Goal: Transaction & Acquisition: Purchase product/service

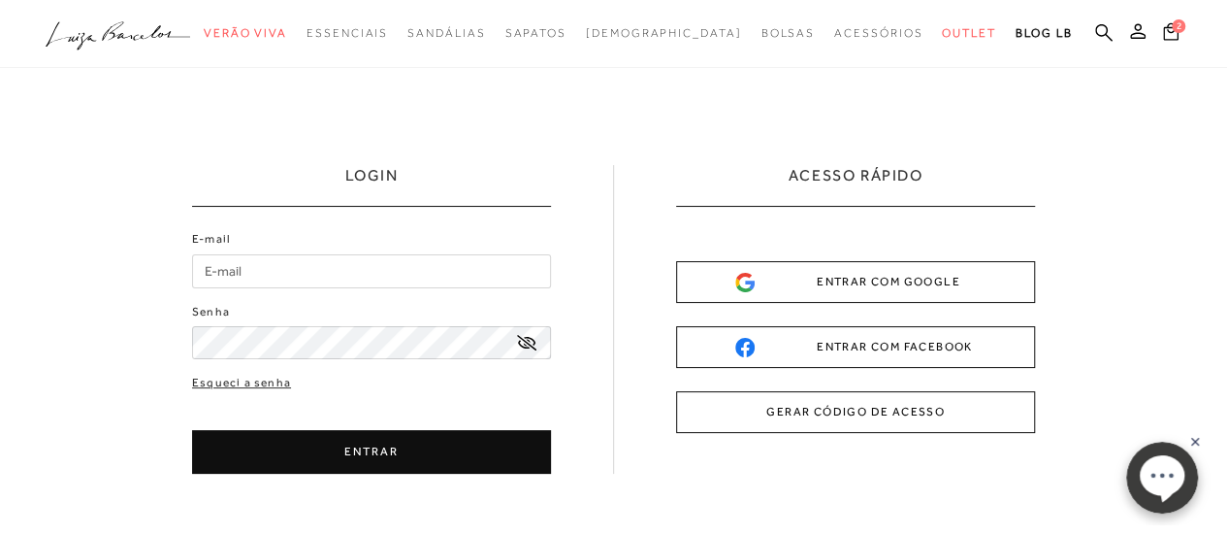
click at [892, 278] on div "ENTRAR COM GOOGLE" at bounding box center [855, 282] width 241 height 20
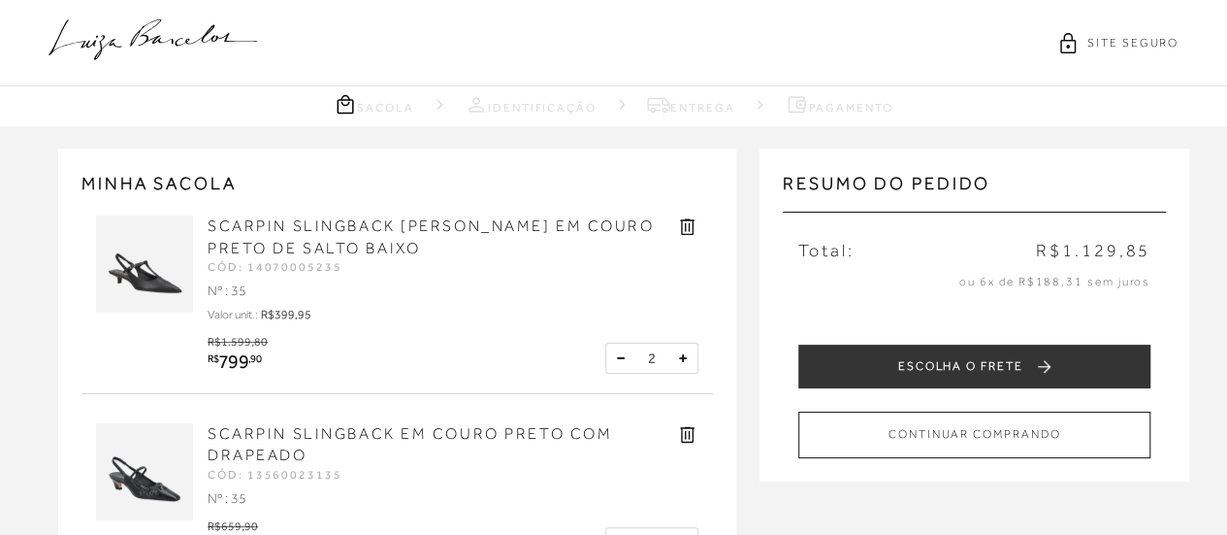
click at [154, 298] on img at bounding box center [144, 263] width 97 height 97
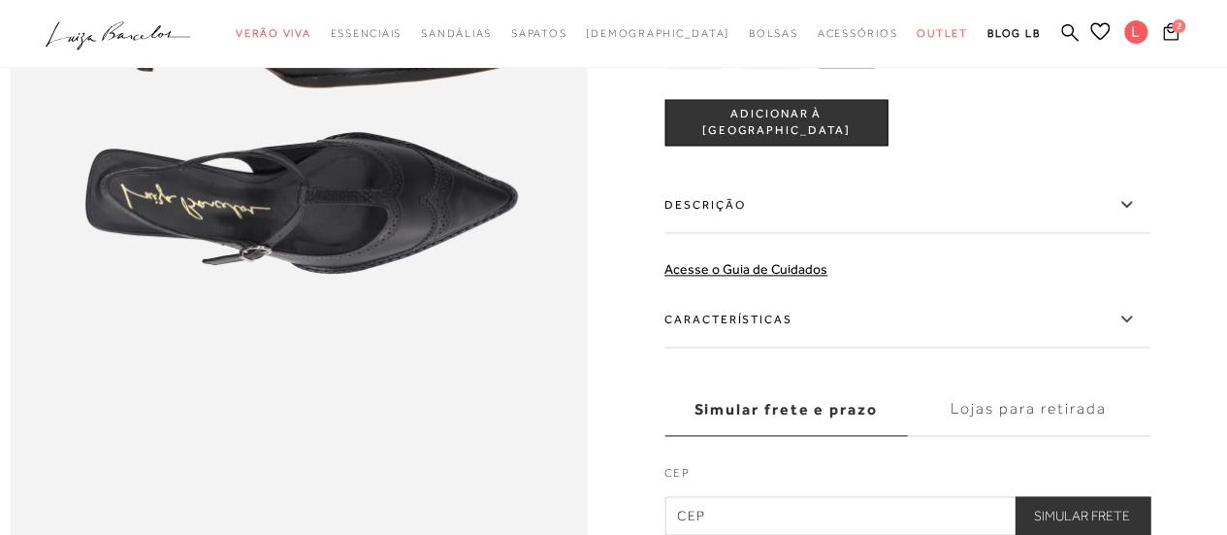
scroll to position [1261, 0]
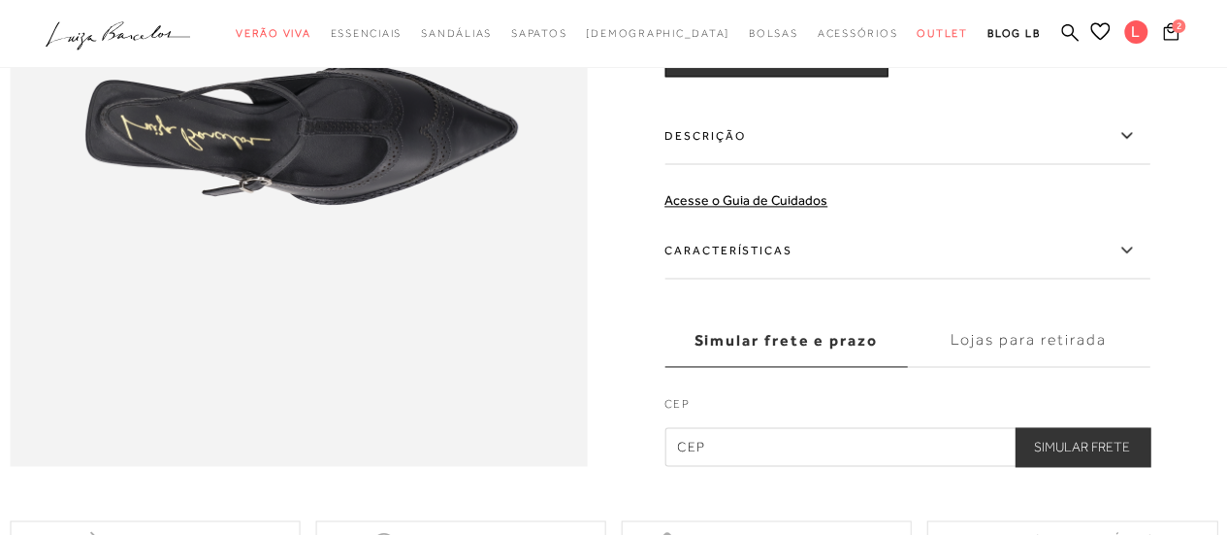
click at [760, 278] on label "Características" at bounding box center [907, 250] width 485 height 56
click at [0, 0] on input "Características" at bounding box center [0, 0] width 0 height 0
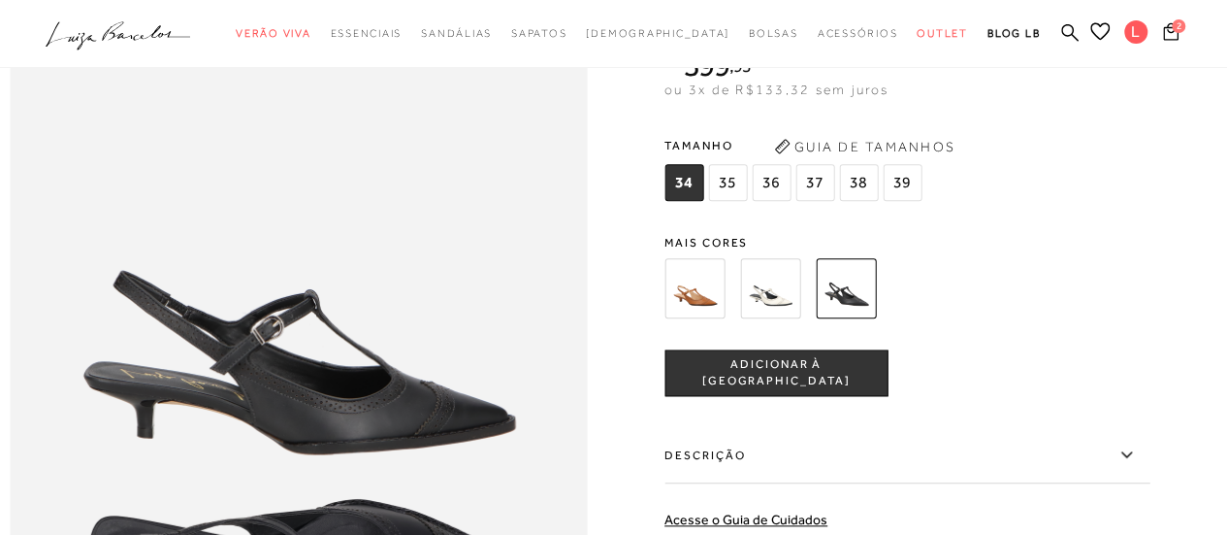
scroll to position [679, 0]
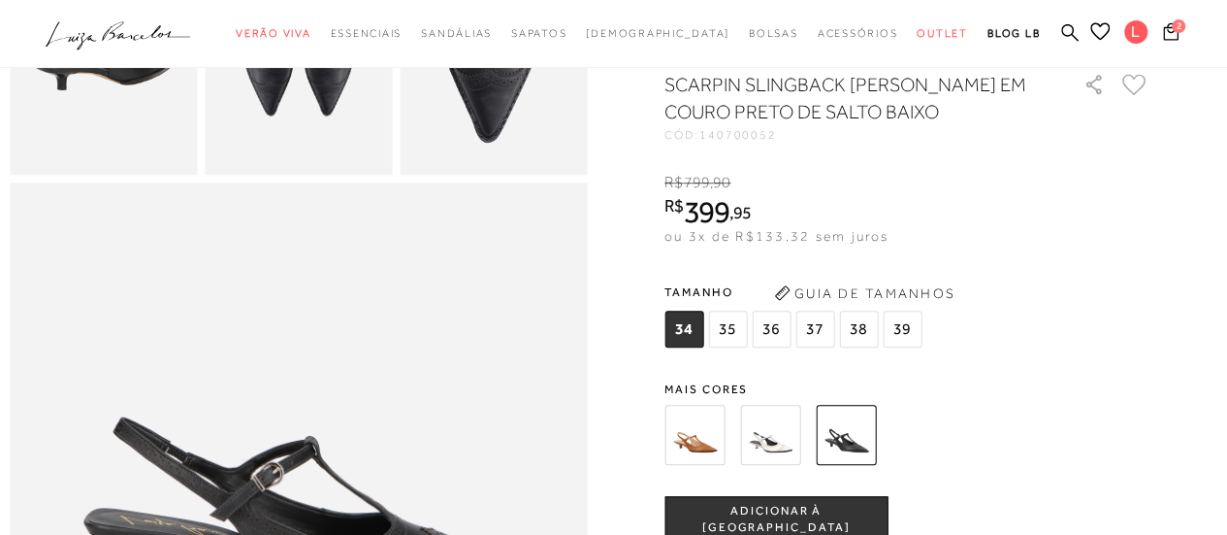
click at [731, 347] on span "35" at bounding box center [727, 328] width 39 height 37
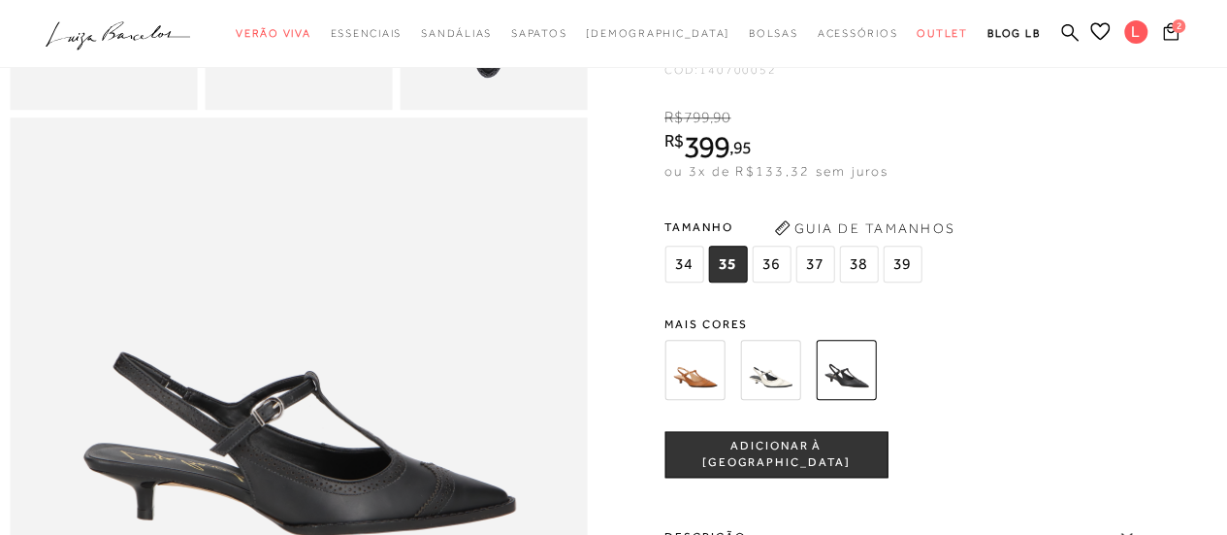
scroll to position [776, 0]
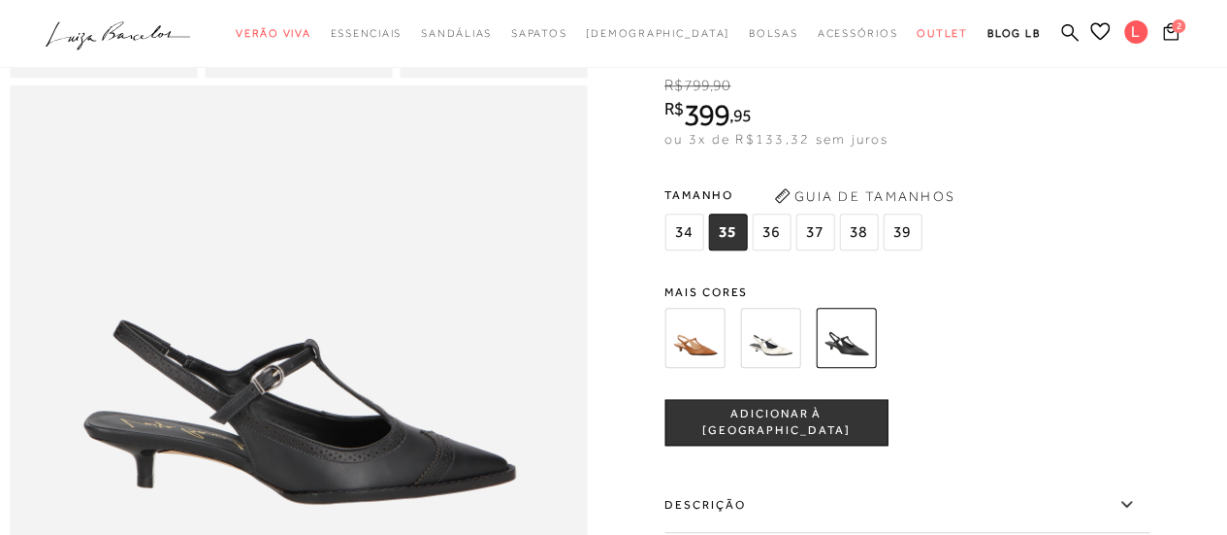
click at [697, 368] on img at bounding box center [695, 338] width 60 height 60
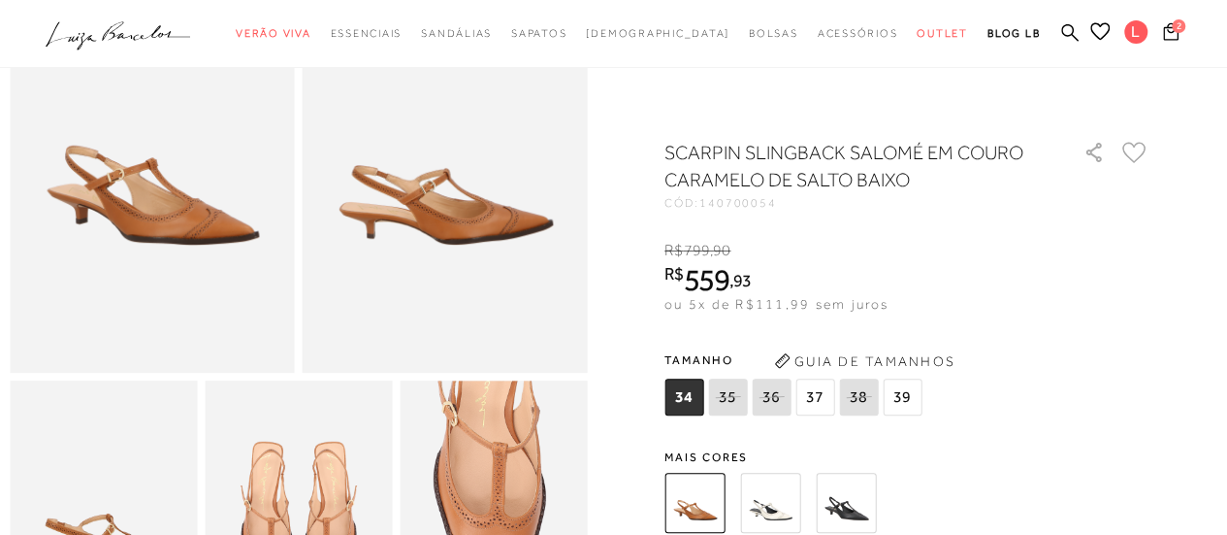
scroll to position [194, 0]
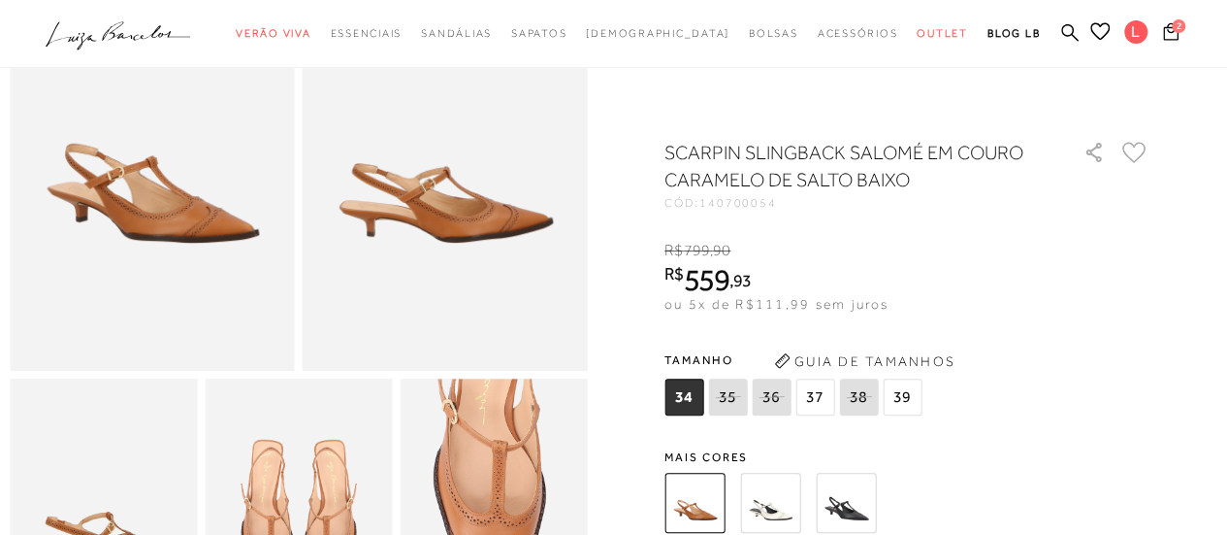
click at [1172, 18] on div ".a{fill-rule:evenodd;} Verão Viva Em alta Favoritos das Influenciadoras Apostas…" at bounding box center [599, 34] width 1177 height 36
click at [1172, 21] on span "2" at bounding box center [1179, 26] width 14 height 14
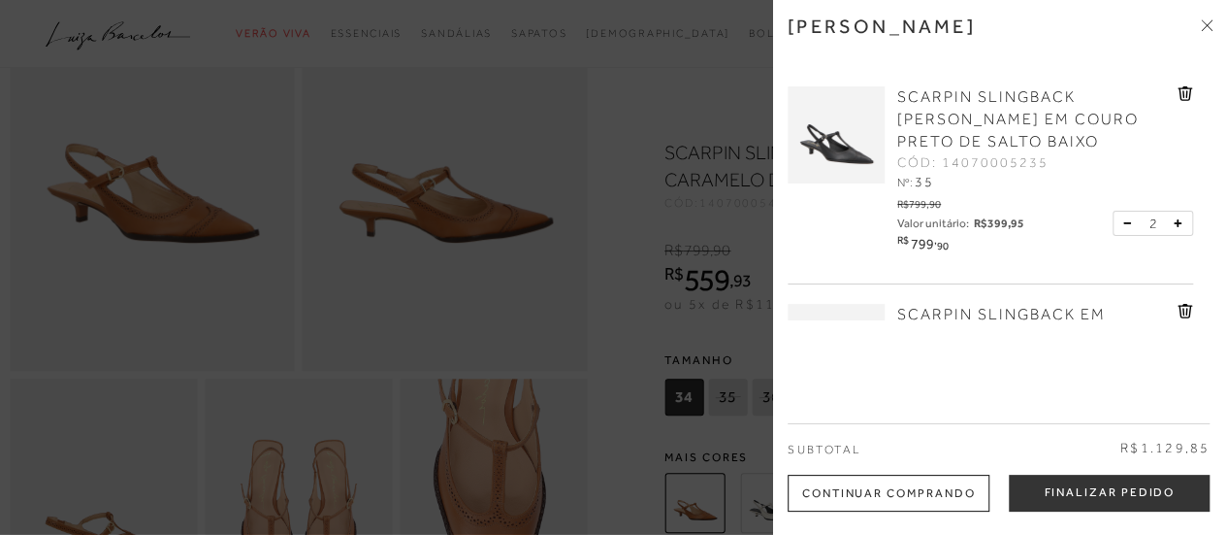
click at [1127, 224] on icon at bounding box center [1126, 223] width 7 height 1
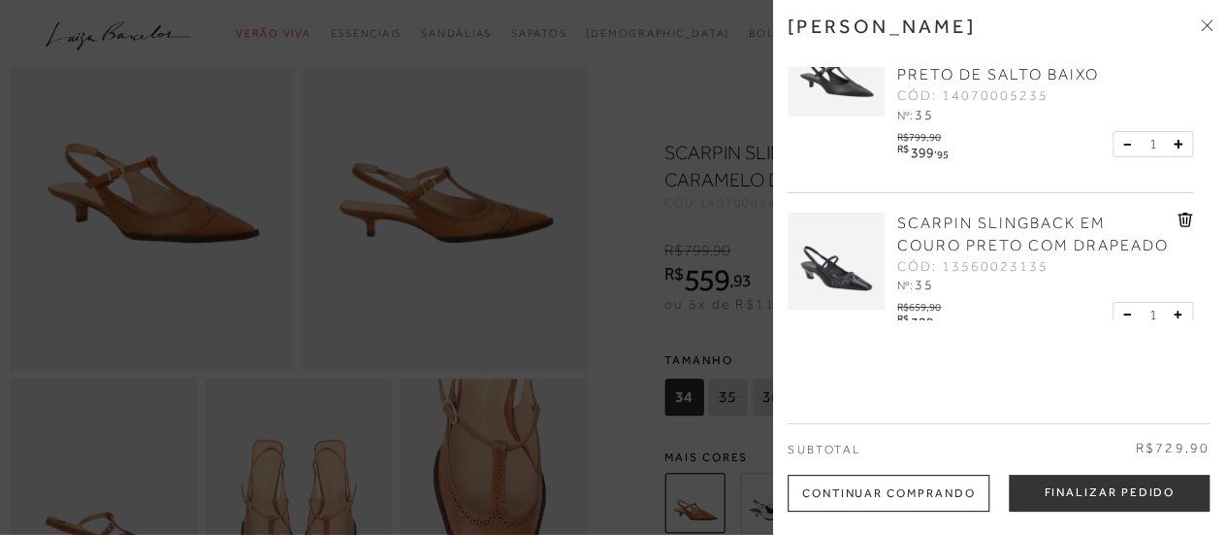
scroll to position [97, 0]
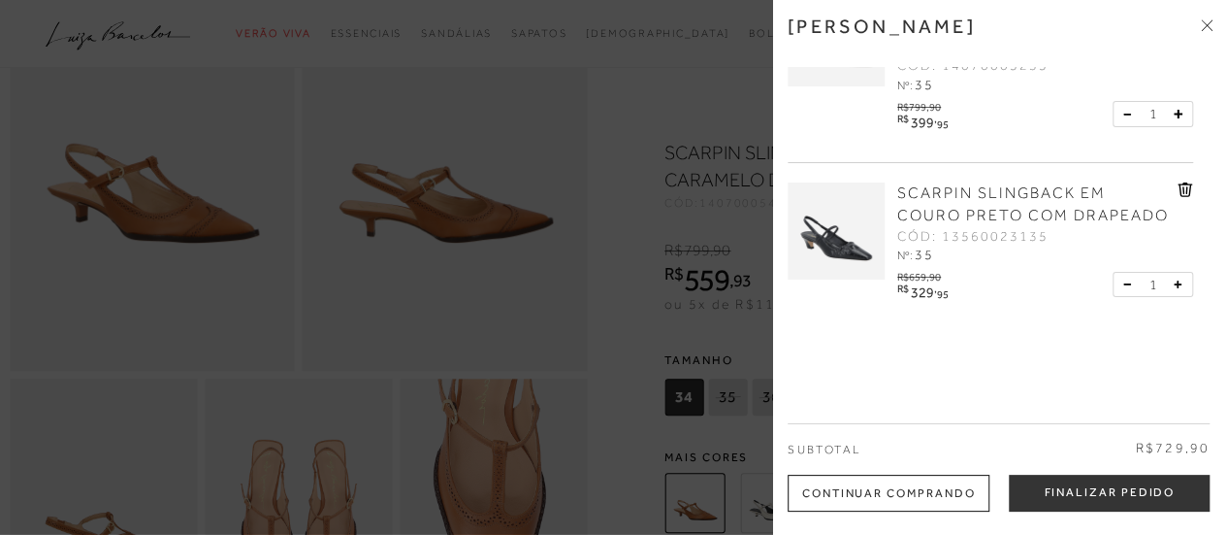
click at [863, 254] on img at bounding box center [836, 230] width 97 height 97
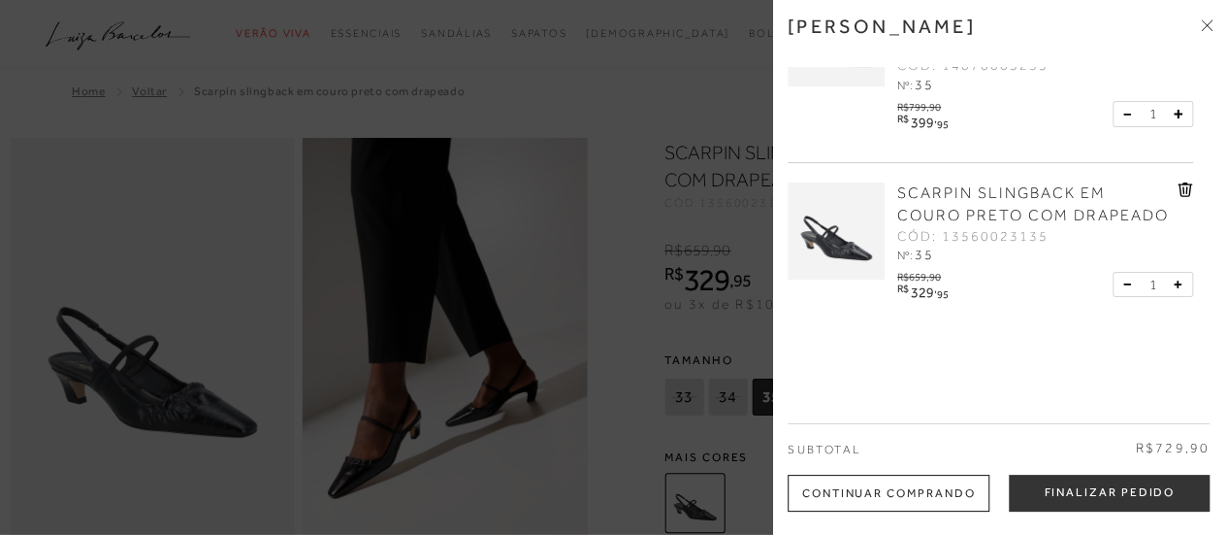
click at [1207, 17] on span at bounding box center [1207, 26] width 12 height 20
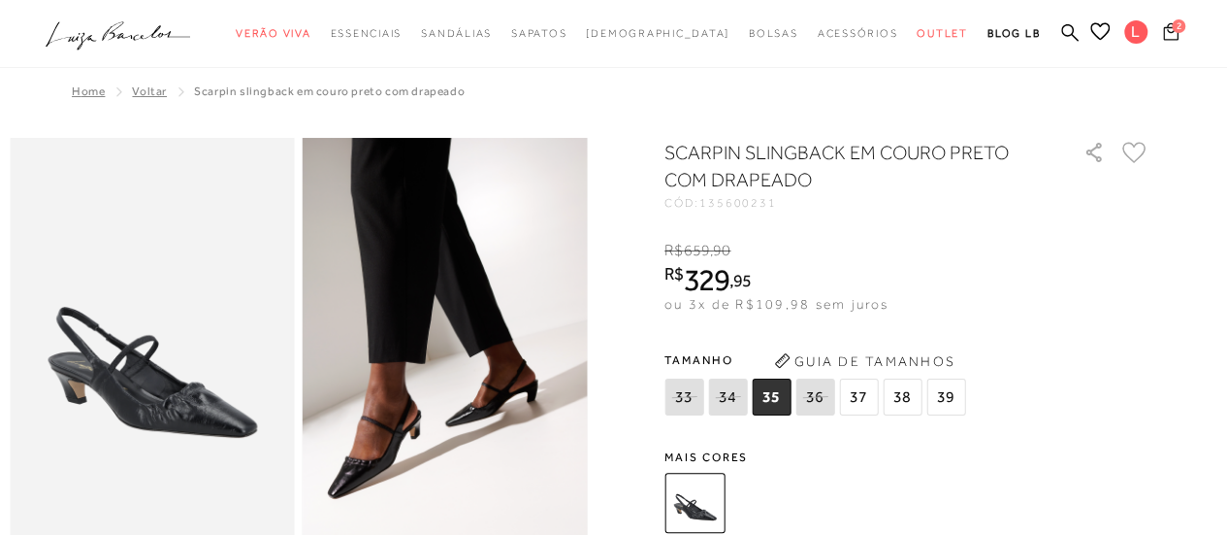
click at [1176, 30] on span "2" at bounding box center [1179, 26] width 14 height 14
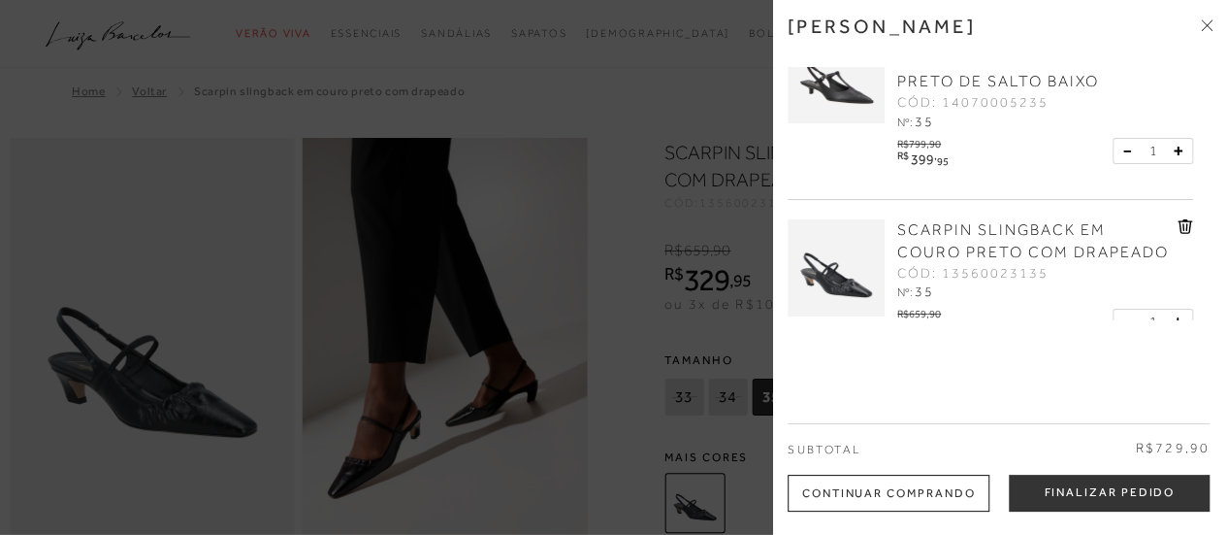
scroll to position [113, 0]
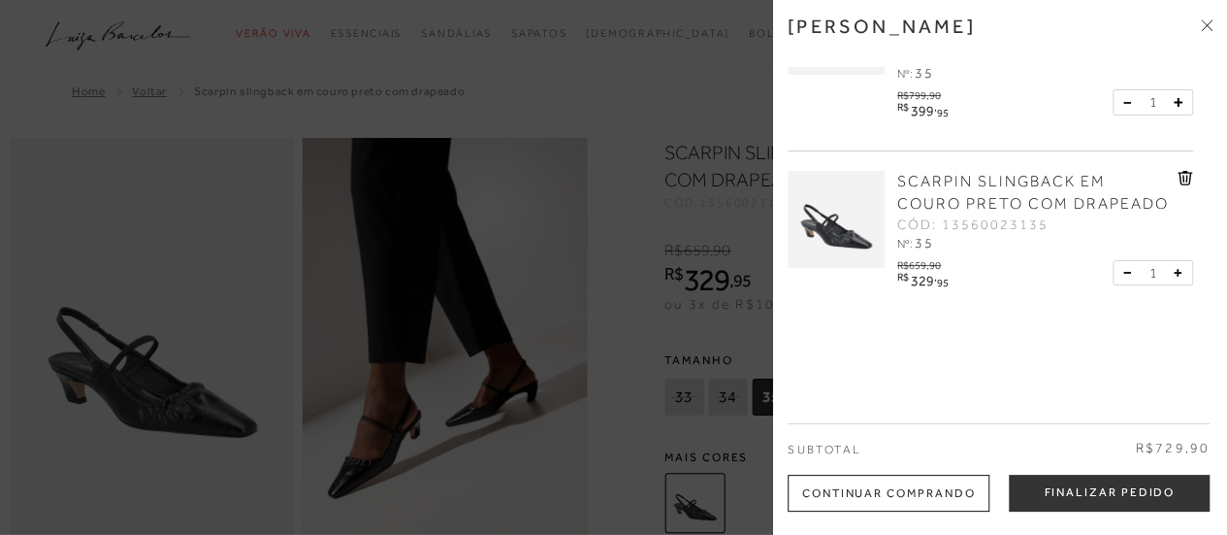
click at [1178, 174] on icon at bounding box center [1186, 178] width 16 height 15
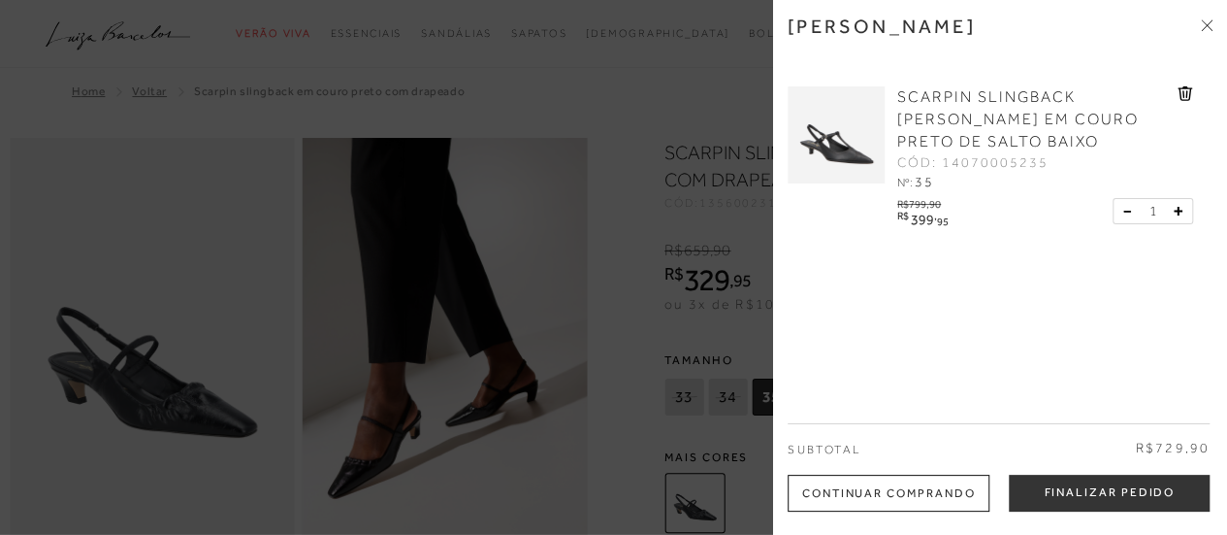
scroll to position [0, 0]
click at [938, 488] on div "Continuar Comprando" at bounding box center [889, 492] width 202 height 37
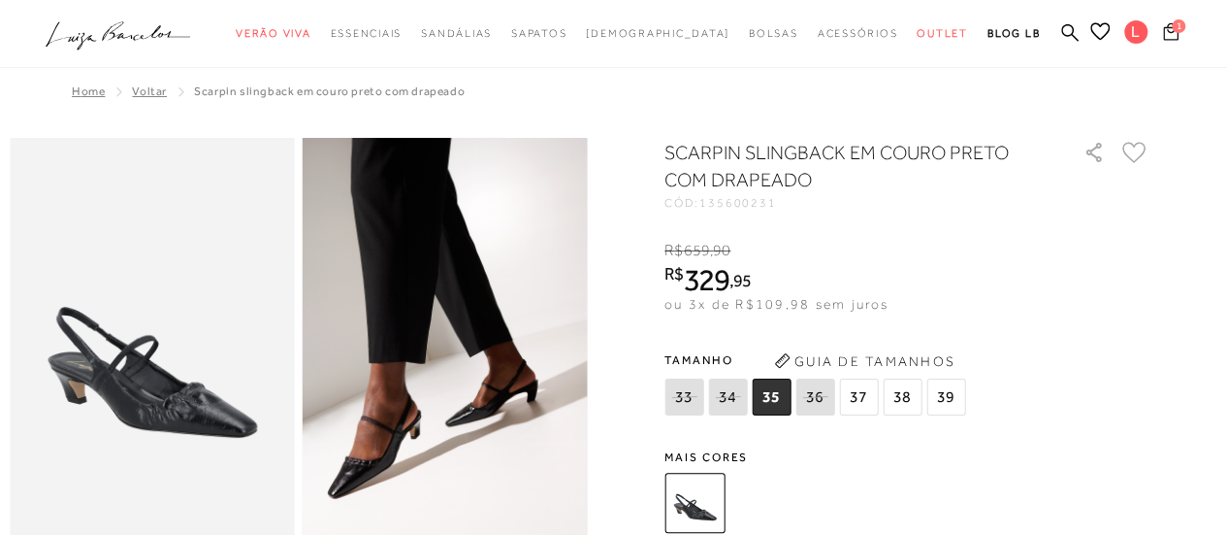
click at [1177, 29] on span "1" at bounding box center [1179, 26] width 14 height 14
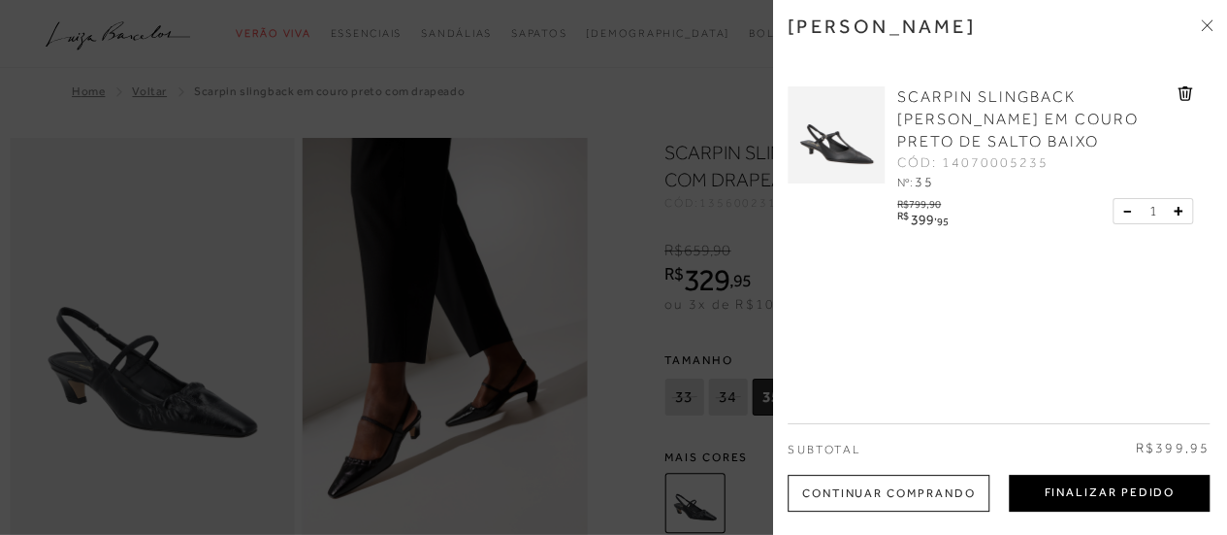
click at [1065, 491] on button "Finalizar Pedido" at bounding box center [1109, 492] width 201 height 37
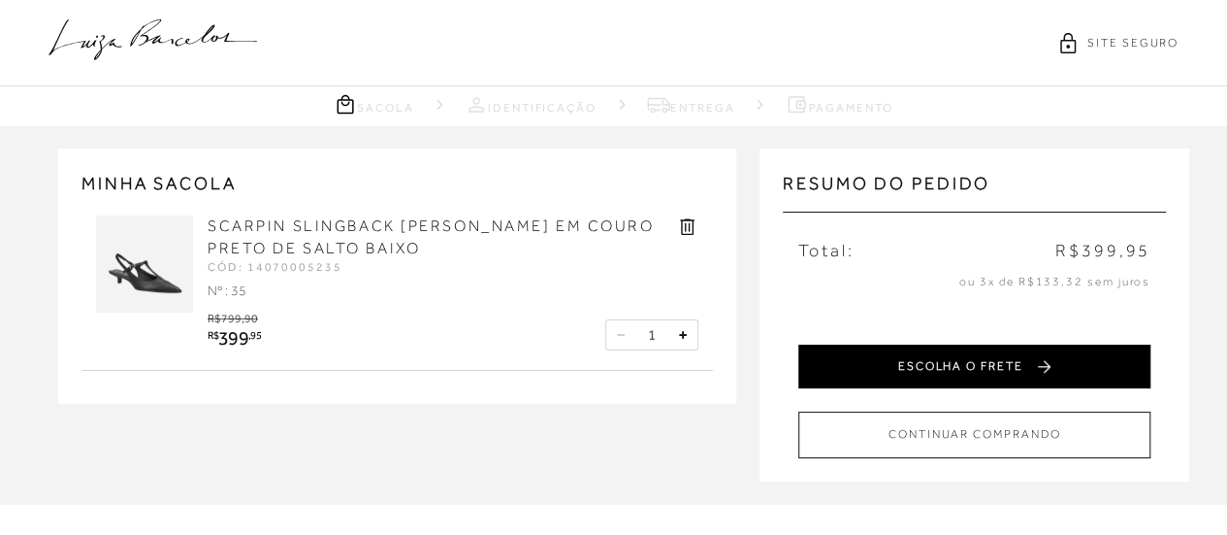
click at [1004, 363] on button "ESCOLHA O FRETE" at bounding box center [974, 366] width 352 height 44
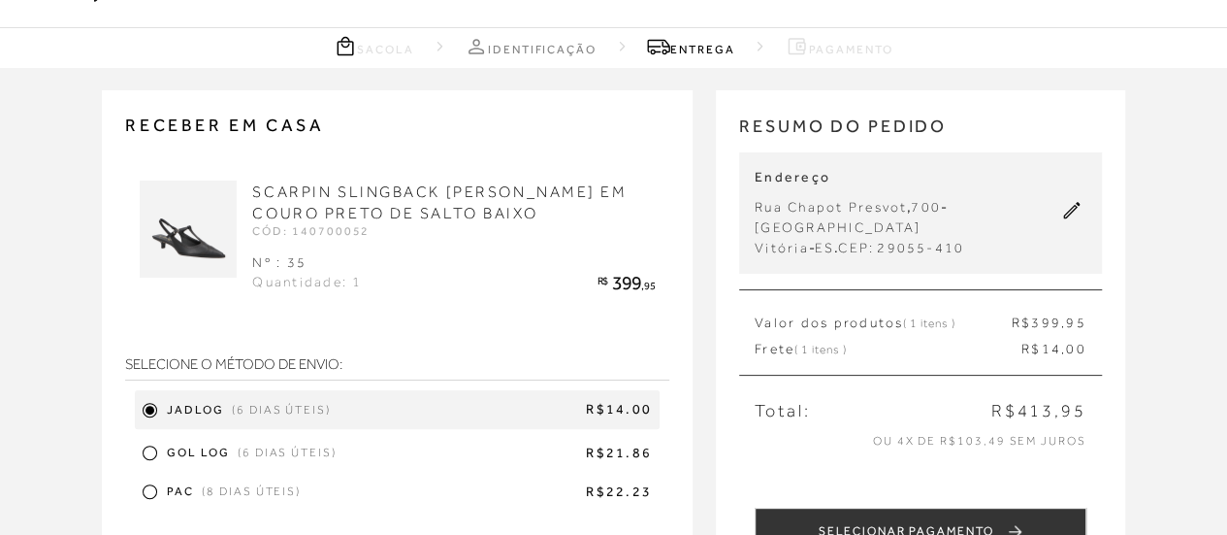
scroll to position [97, 0]
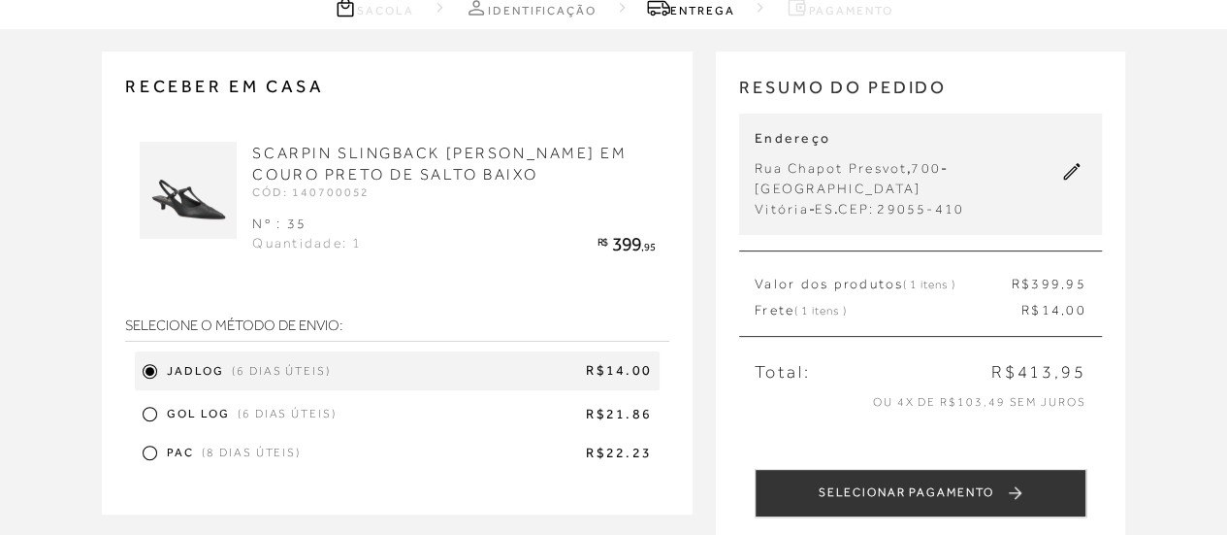
click at [924, 160] on span "700" at bounding box center [926, 168] width 30 height 16
click at [1070, 170] on icon at bounding box center [1071, 171] width 16 height 16
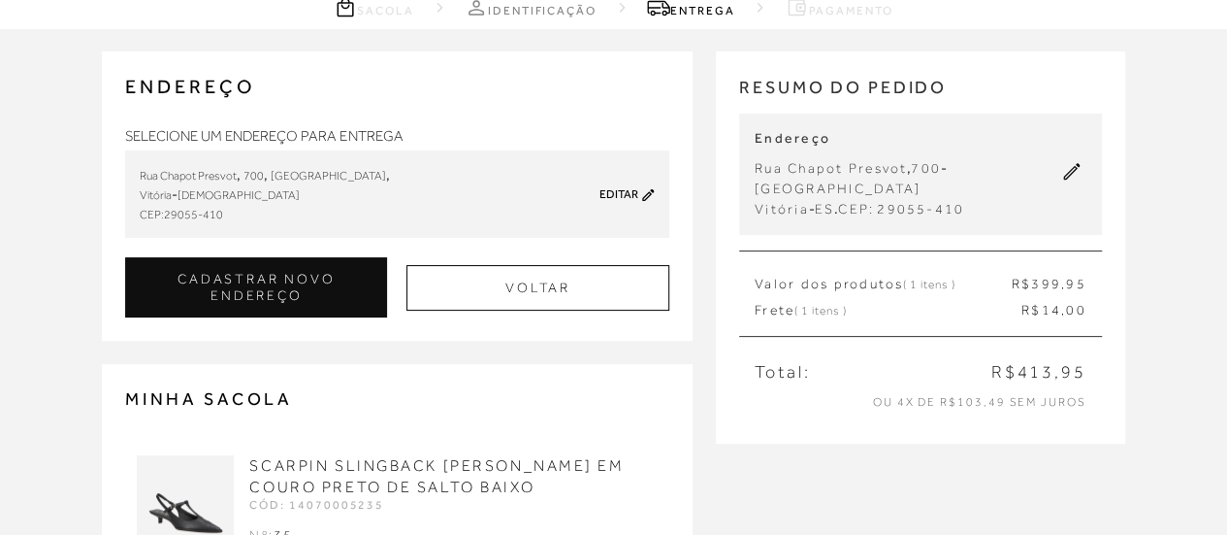
click at [646, 194] on icon at bounding box center [648, 194] width 12 height 12
type input "REJANE LESLIE NEITZEL"
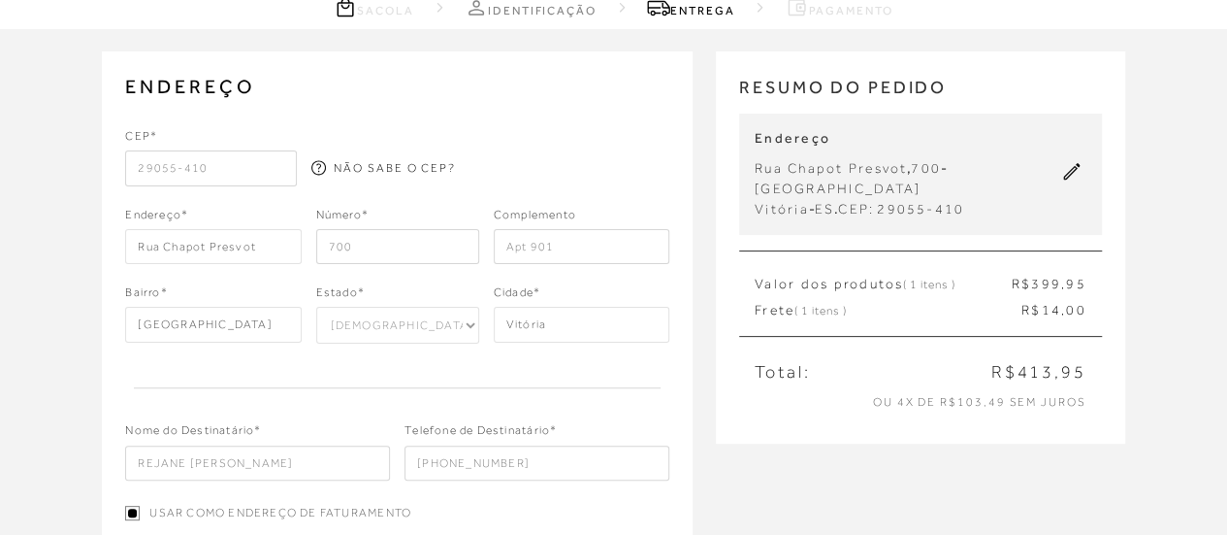
scroll to position [291, 0]
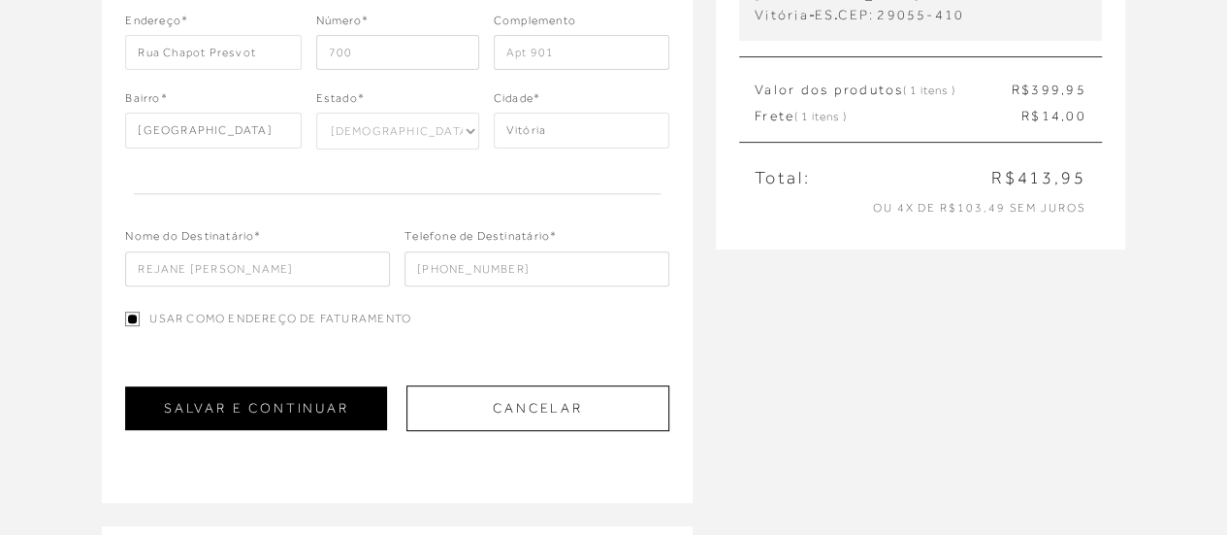
click at [267, 405] on button "SALVAR E CONTINUAR" at bounding box center [256, 408] width 262 height 44
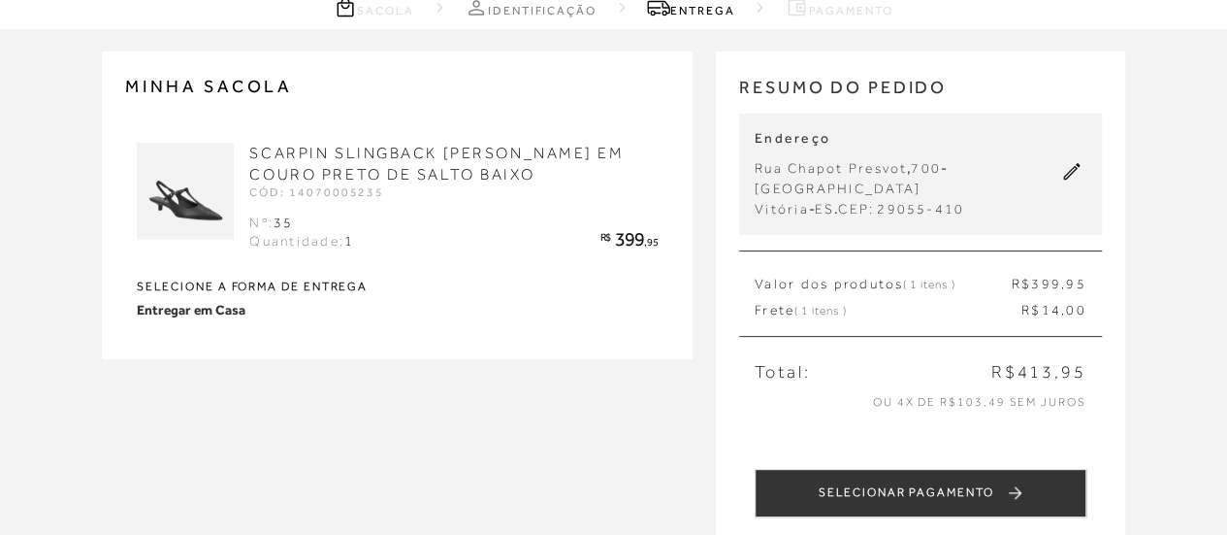
scroll to position [194, 0]
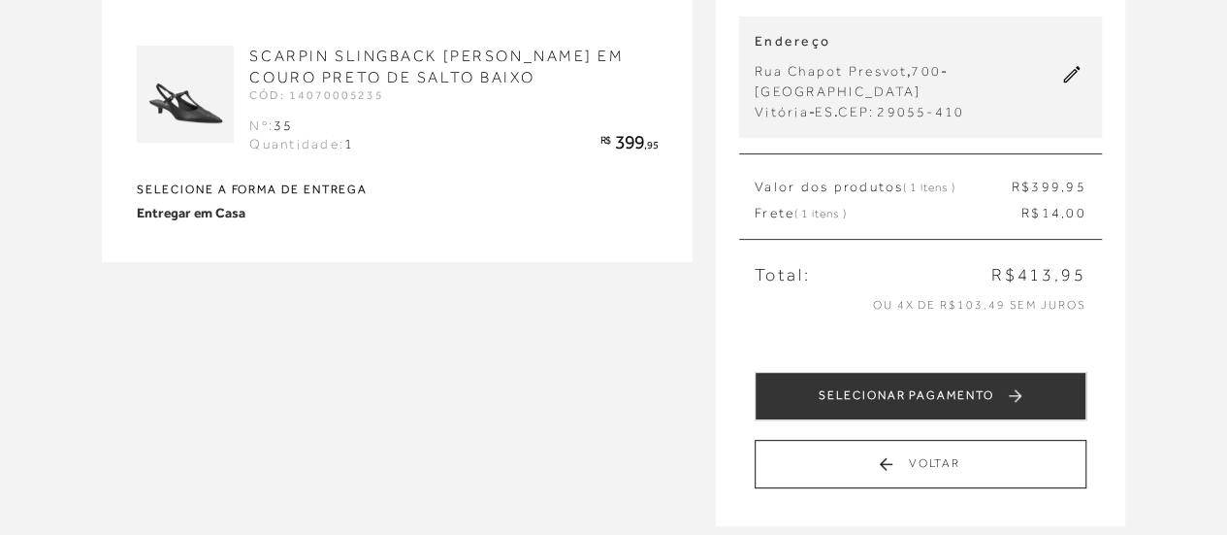
click at [198, 106] on img at bounding box center [185, 94] width 97 height 97
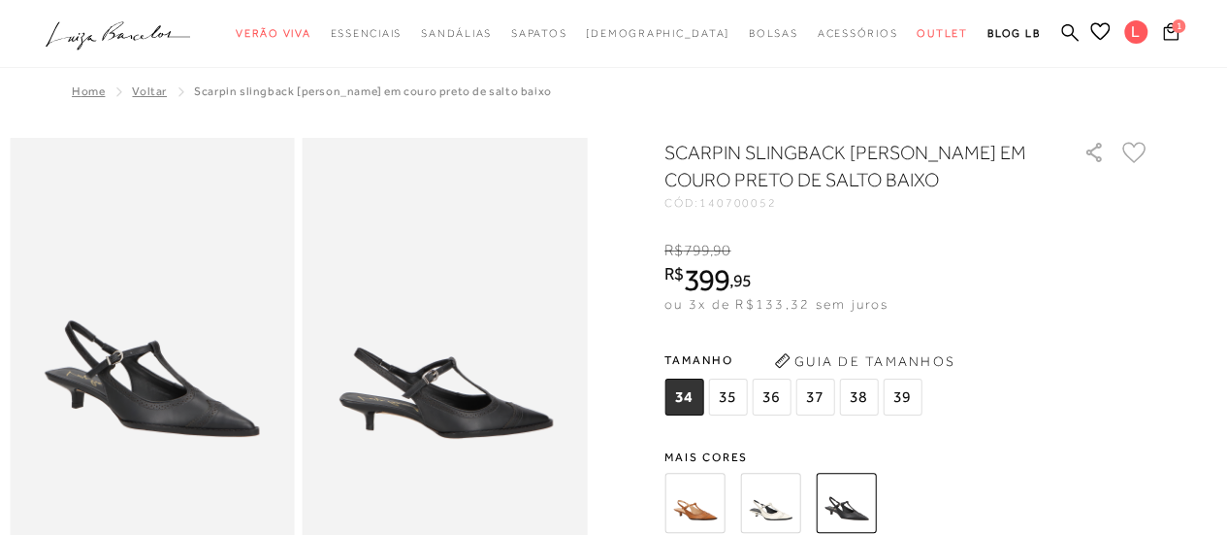
scroll to position [388, 0]
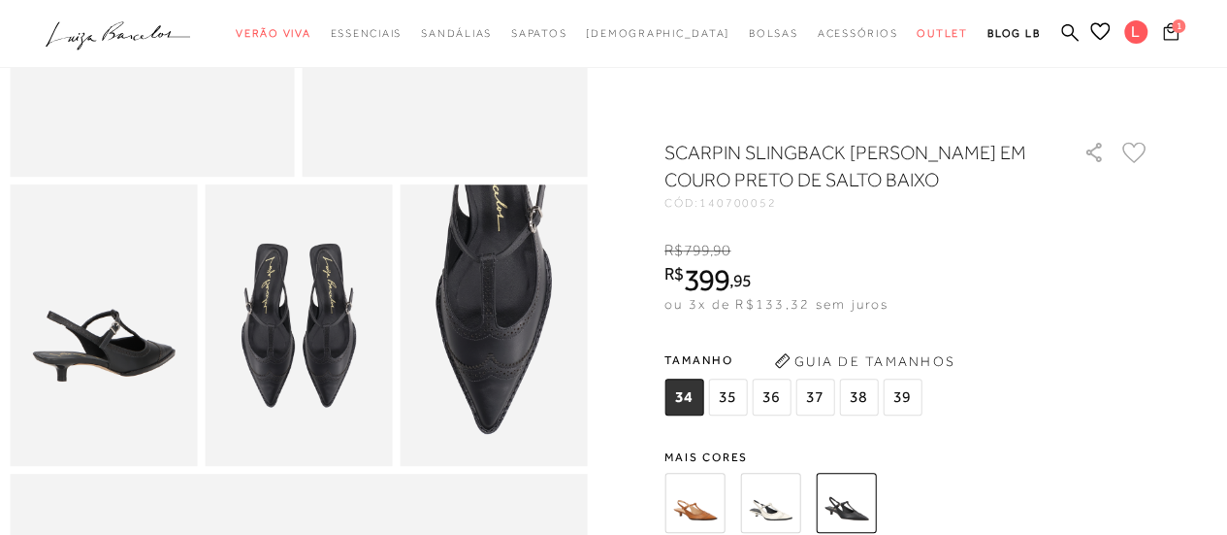
click at [1180, 22] on span "1" at bounding box center [1179, 26] width 14 height 14
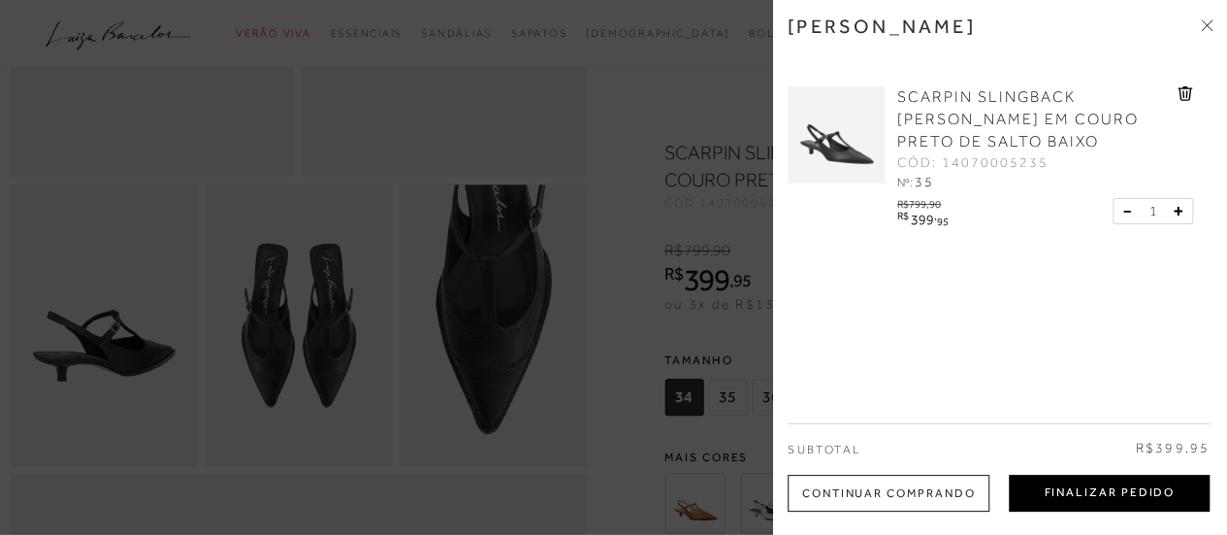
click at [1072, 485] on button "Finalizar Pedido" at bounding box center [1109, 492] width 201 height 37
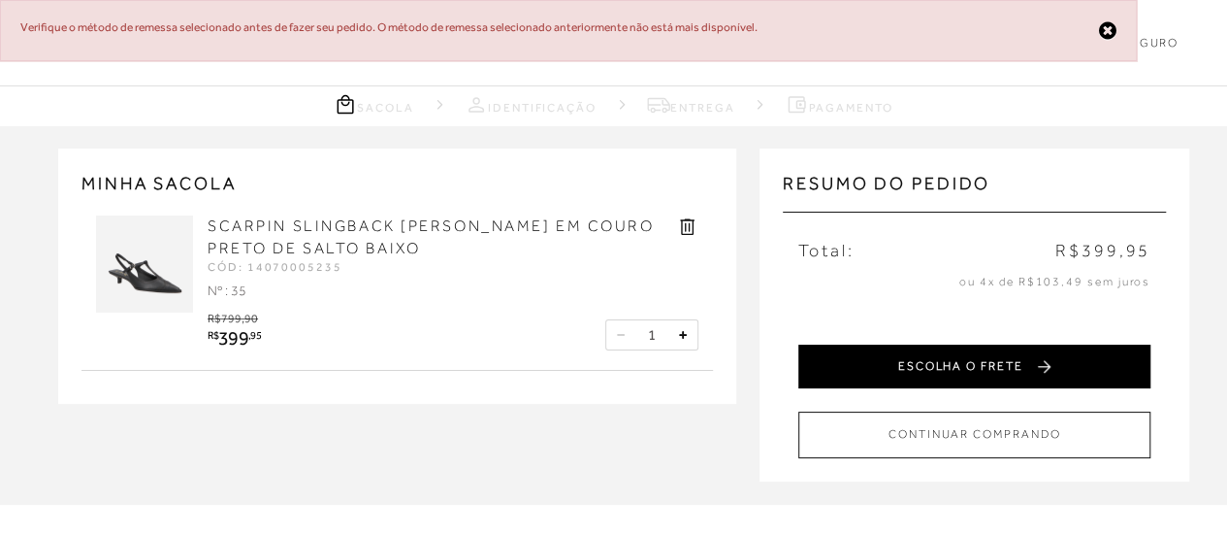
click at [965, 364] on button "ESCOLHA O FRETE" at bounding box center [974, 366] width 352 height 44
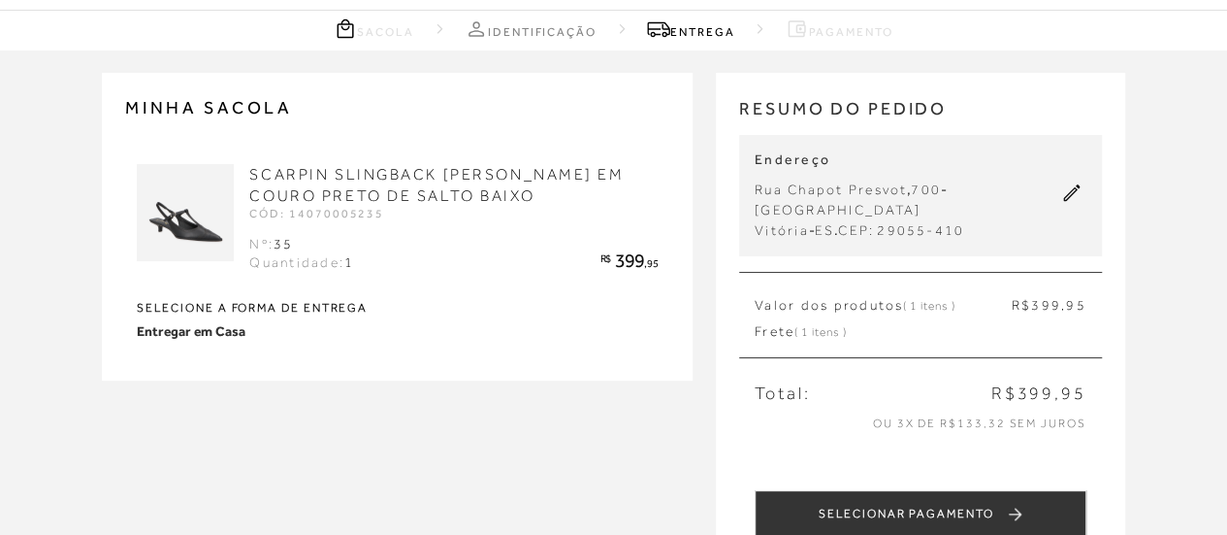
scroll to position [194, 0]
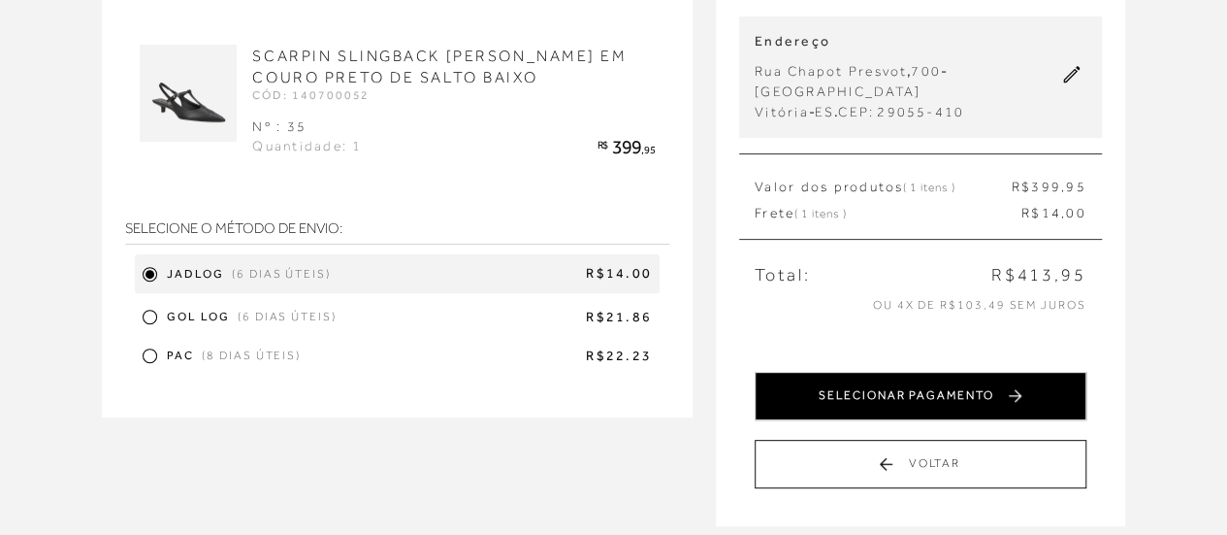
click at [859, 391] on button "SELECIONAR PAGAMENTO" at bounding box center [921, 396] width 332 height 49
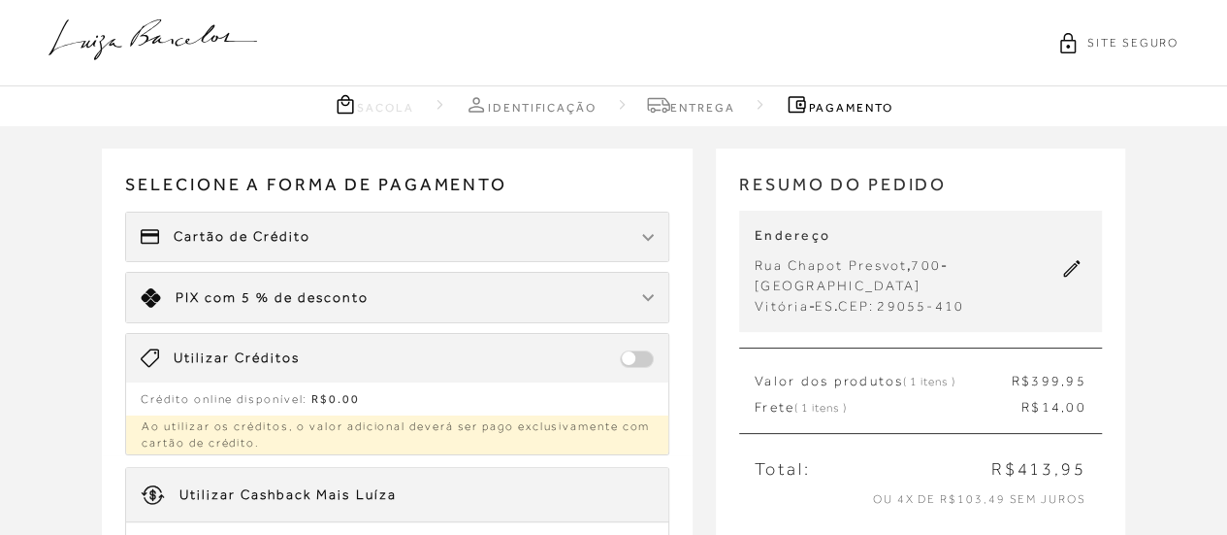
click at [631, 359] on span at bounding box center [637, 358] width 34 height 17
click at [638, 356] on span at bounding box center [637, 358] width 34 height 17
click at [631, 350] on span at bounding box center [637, 358] width 34 height 17
click at [264, 354] on span "Utilizar Créditos" at bounding box center [237, 357] width 126 height 19
click at [262, 353] on span "Utilizar Créditos" at bounding box center [237, 357] width 126 height 19
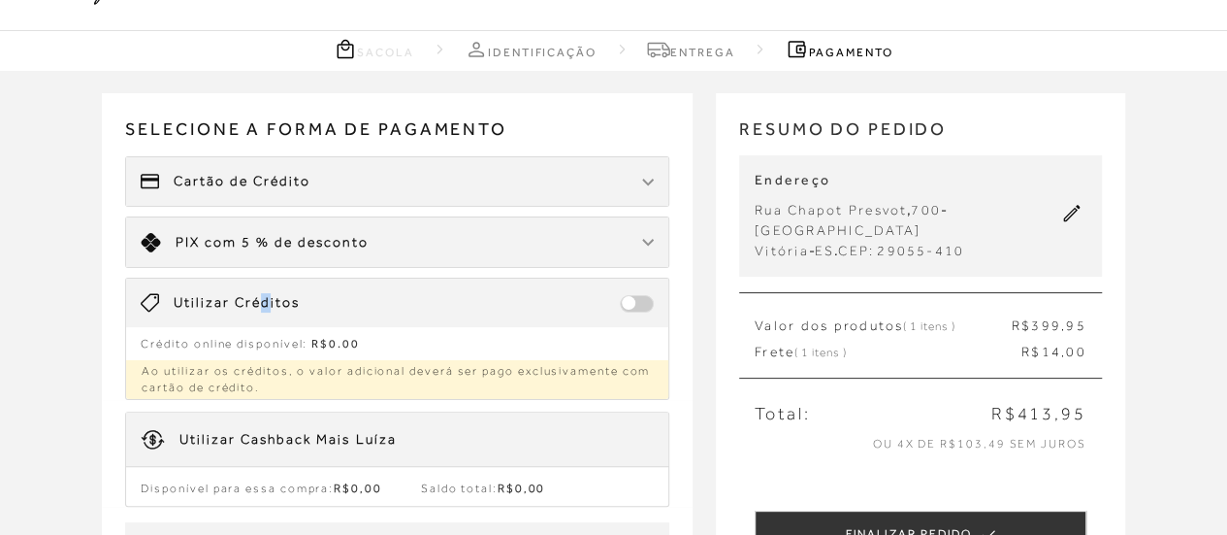
scroll to position [97, 0]
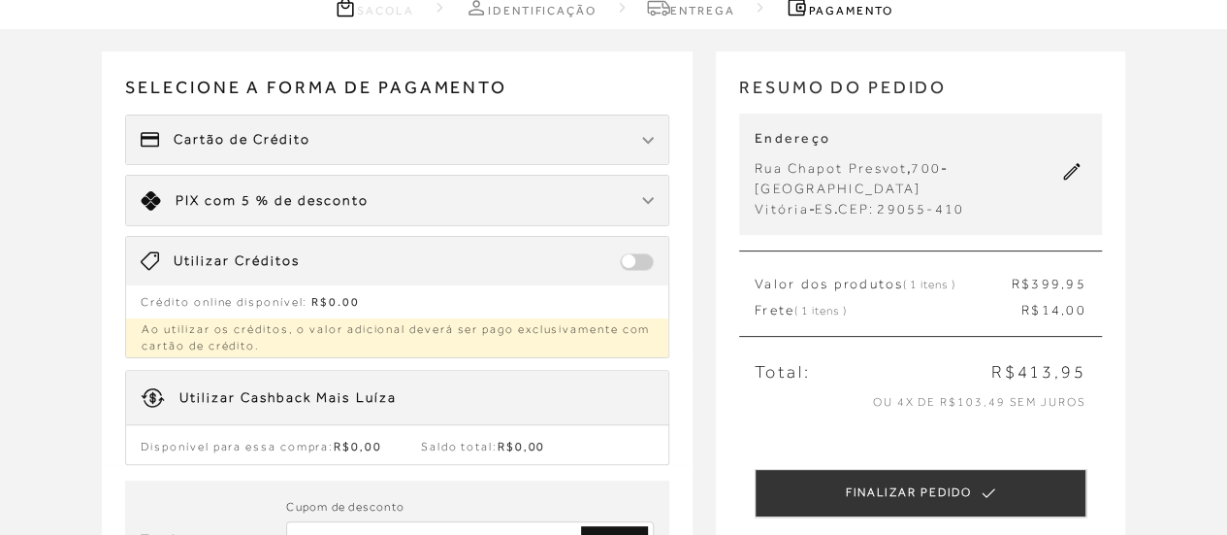
click at [265, 389] on div "Utilizar Cashback Mais Luíza" at bounding box center [287, 397] width 216 height 19
click at [262, 389] on div "Utilizar Cashback Mais Luíza" at bounding box center [287, 397] width 216 height 19
click at [143, 251] on icon at bounding box center [150, 260] width 18 height 19
click at [159, 253] on div "Utilizar Créditos" at bounding box center [220, 260] width 159 height 19
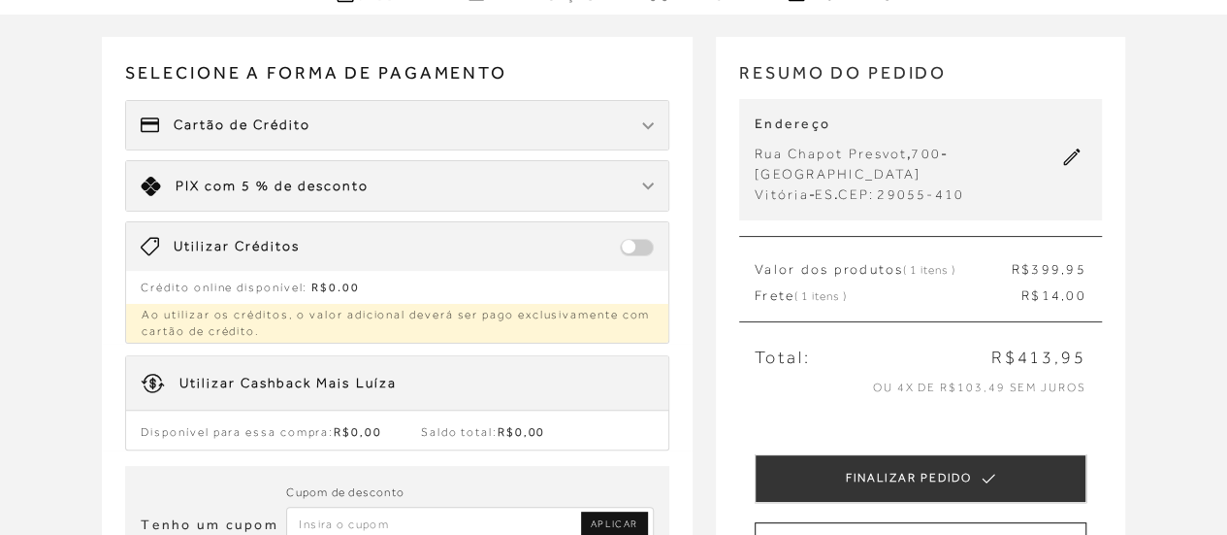
scroll to position [0, 0]
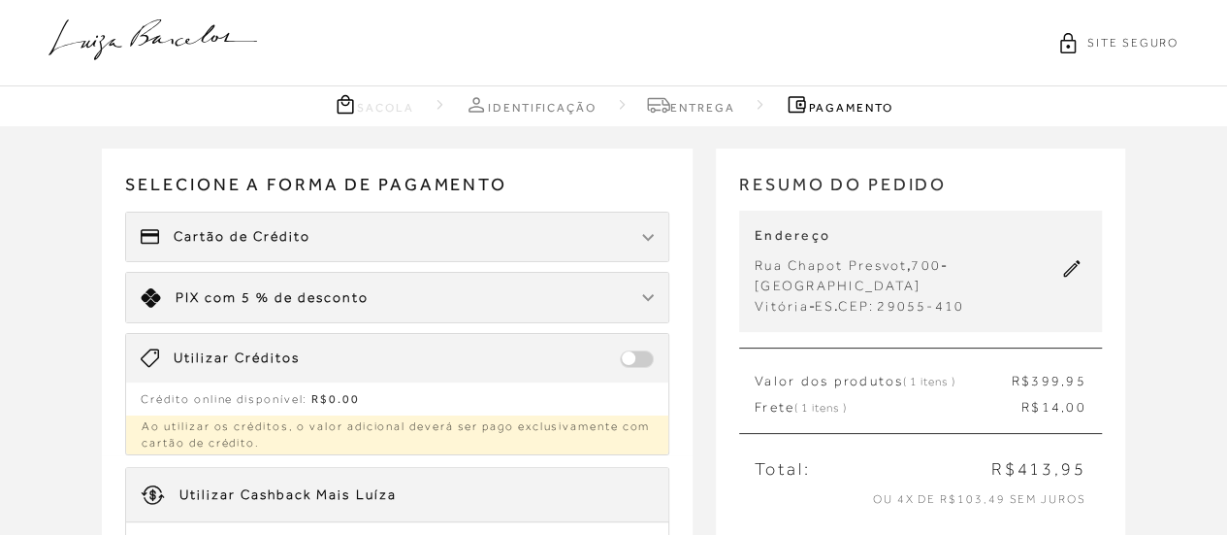
click at [189, 298] on span "PIX" at bounding box center [188, 297] width 24 height 16
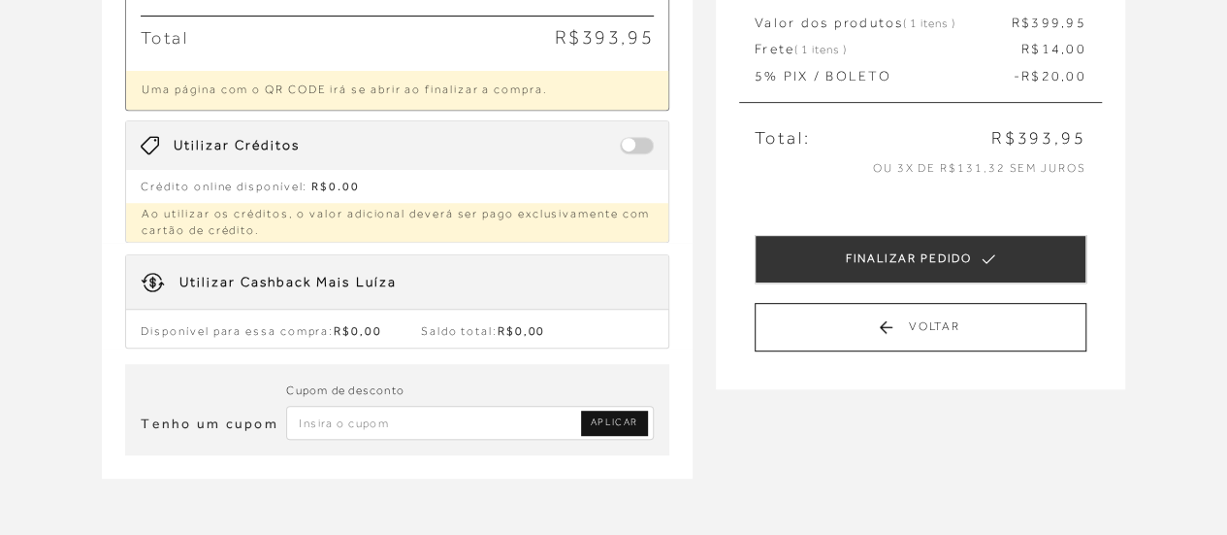
scroll to position [388, 0]
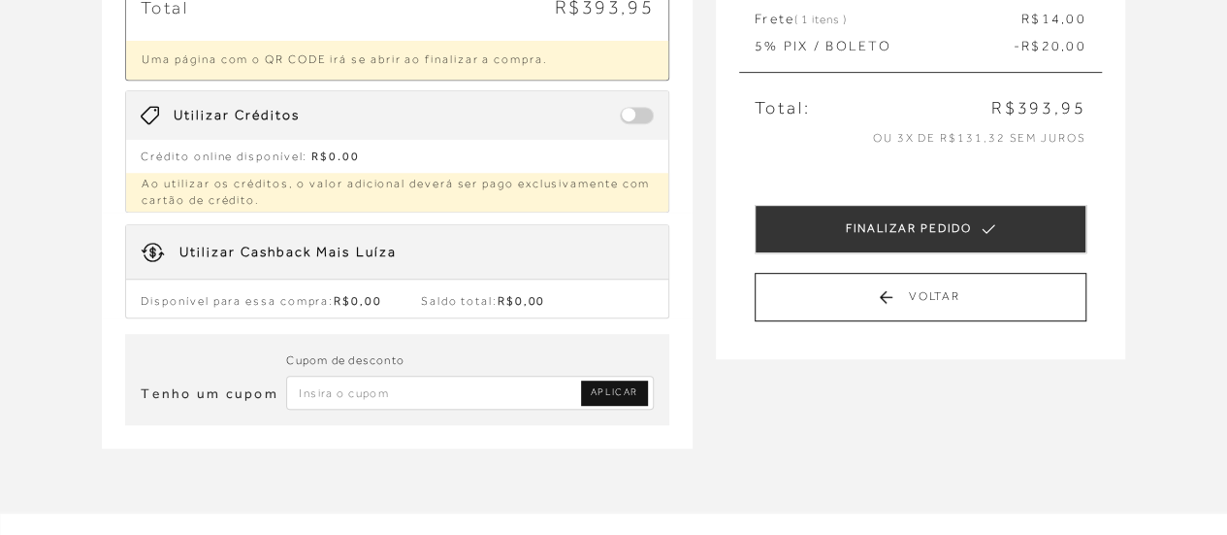
click at [280, 243] on div "Utilizar Cashback Mais Luíza" at bounding box center [287, 252] width 216 height 19
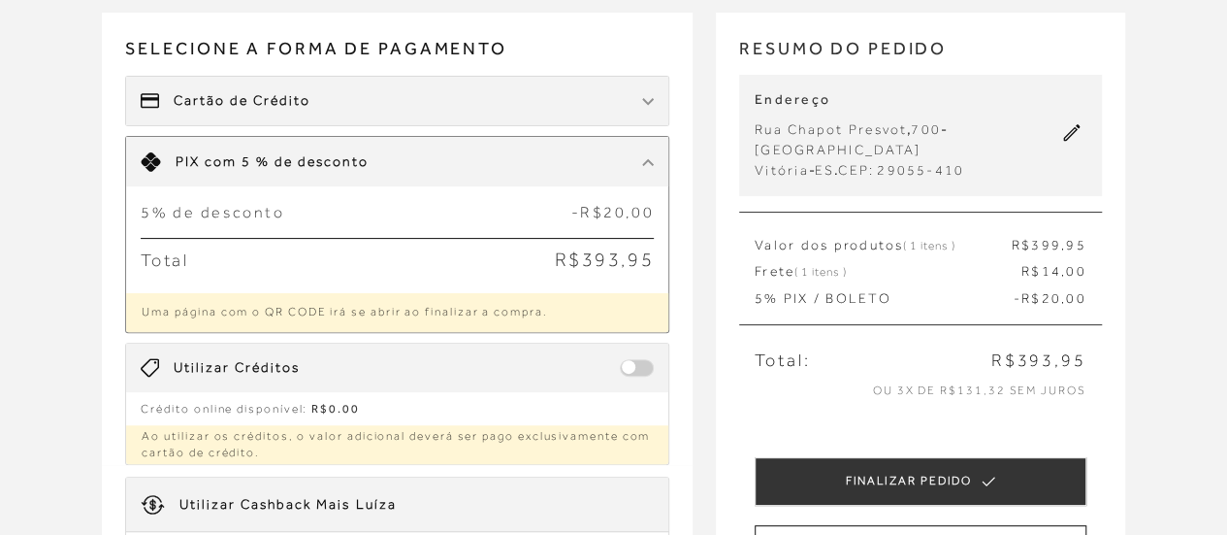
scroll to position [97, 0]
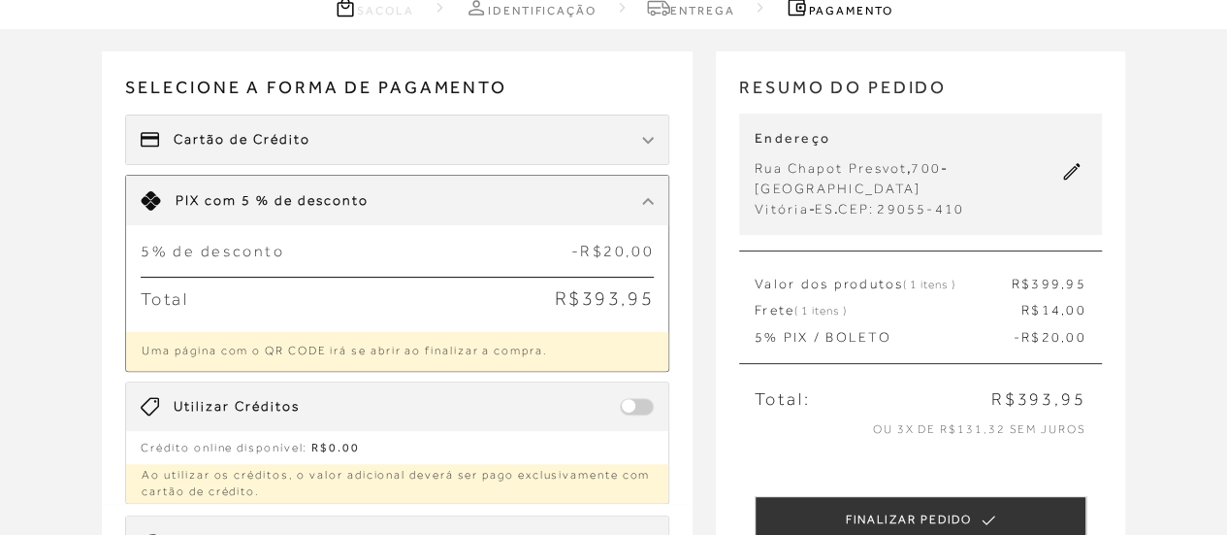
click at [220, 144] on span "Cartão de Crédito" at bounding box center [242, 139] width 137 height 19
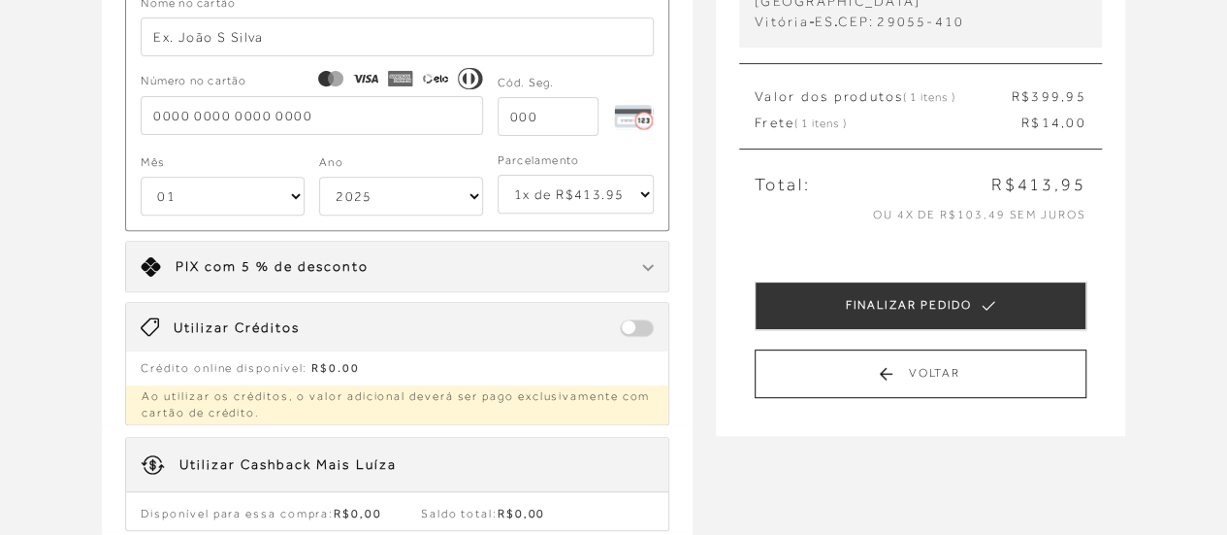
scroll to position [291, 0]
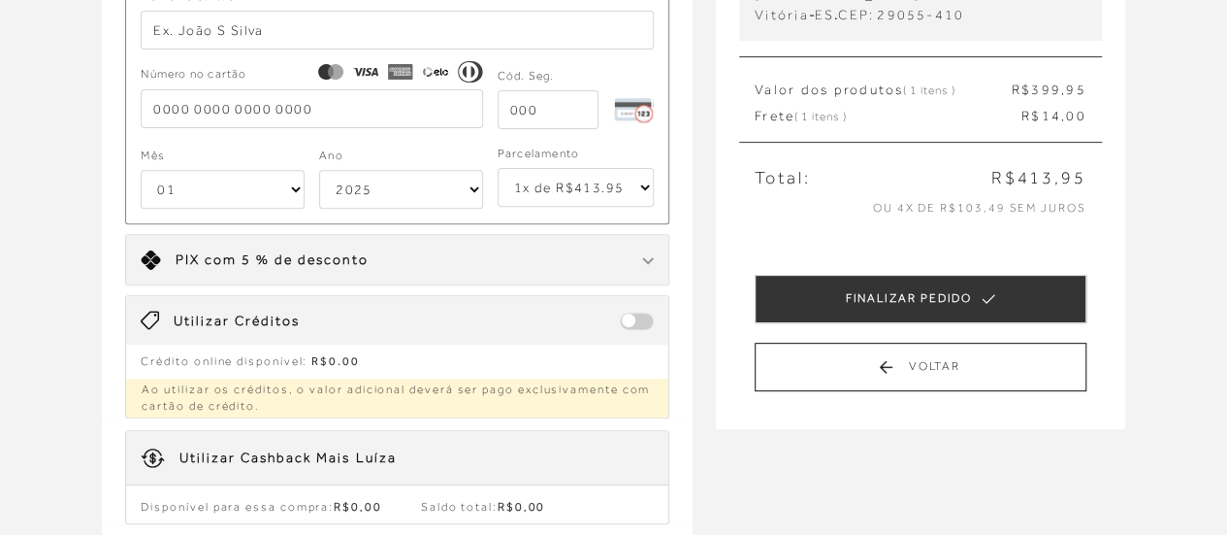
click at [312, 259] on span "com 5 % de desconto" at bounding box center [286, 259] width 163 height 16
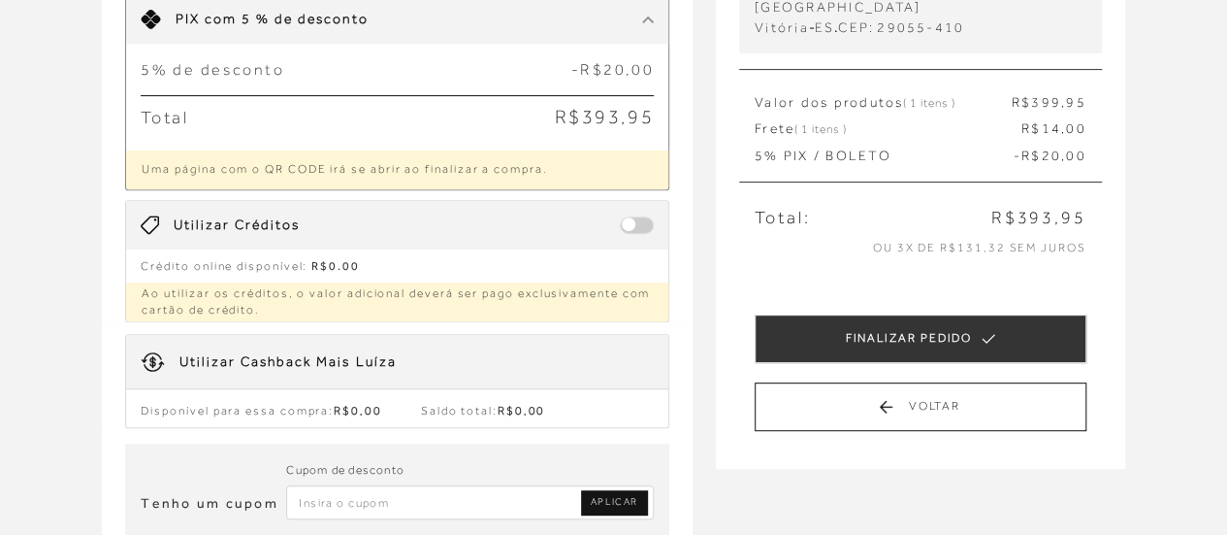
scroll to position [375, 0]
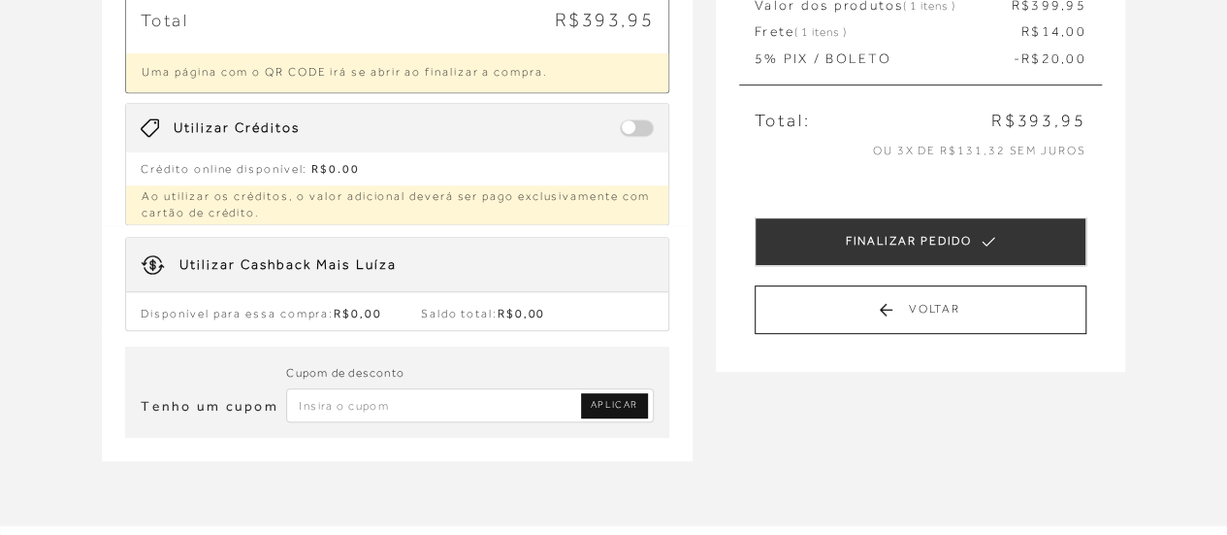
click at [221, 122] on span "Utilizar Créditos" at bounding box center [237, 127] width 126 height 19
click at [632, 126] on span at bounding box center [637, 127] width 34 height 17
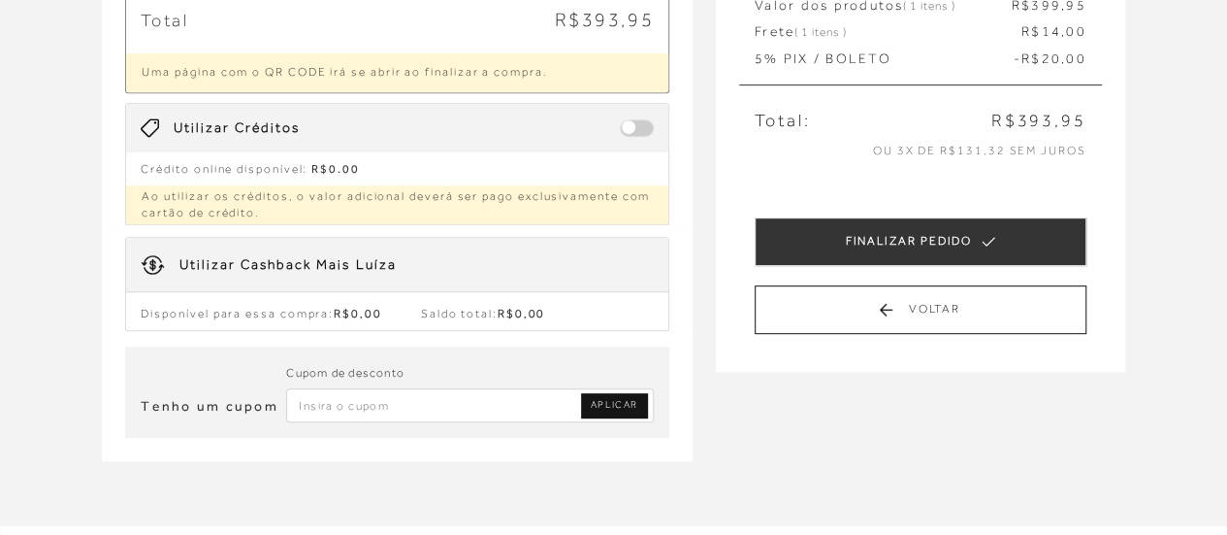
click at [632, 126] on span at bounding box center [637, 127] width 34 height 17
click at [216, 267] on div "Utilizar Cashback Mais Luíza" at bounding box center [287, 264] width 216 height 19
click at [630, 121] on span at bounding box center [637, 127] width 34 height 17
drag, startPoint x: 630, startPoint y: 121, endPoint x: 646, endPoint y: 122, distance: 16.5
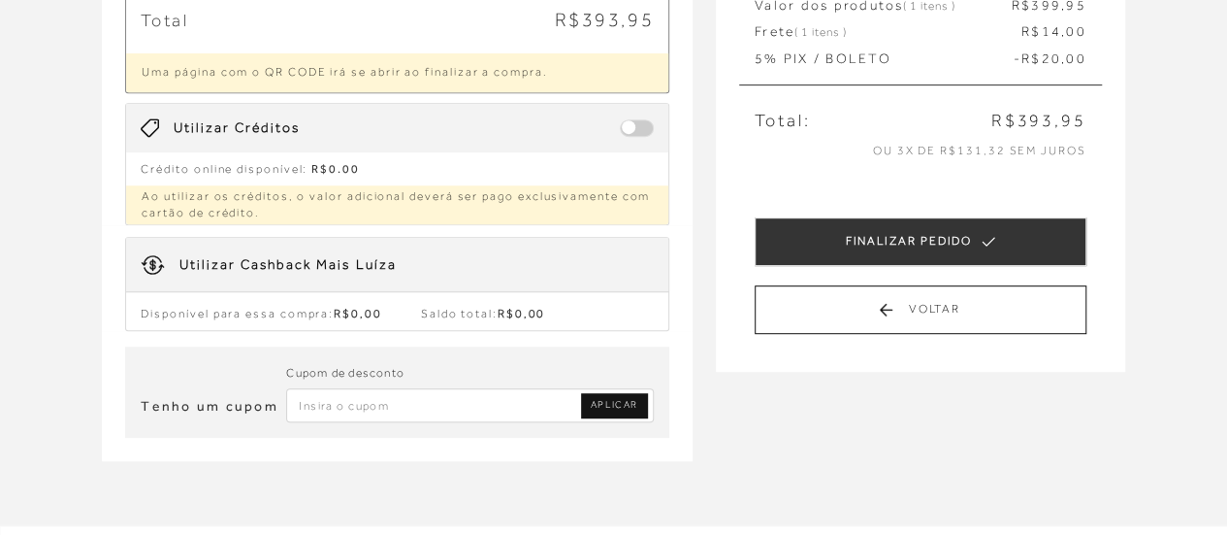
click at [646, 122] on span at bounding box center [637, 127] width 34 height 17
drag, startPoint x: 640, startPoint y: 123, endPoint x: 657, endPoint y: 123, distance: 16.5
click at [657, 123] on div "Utilizar Créditos" at bounding box center [397, 128] width 542 height 49
drag, startPoint x: 626, startPoint y: 124, endPoint x: 700, endPoint y: 127, distance: 74.8
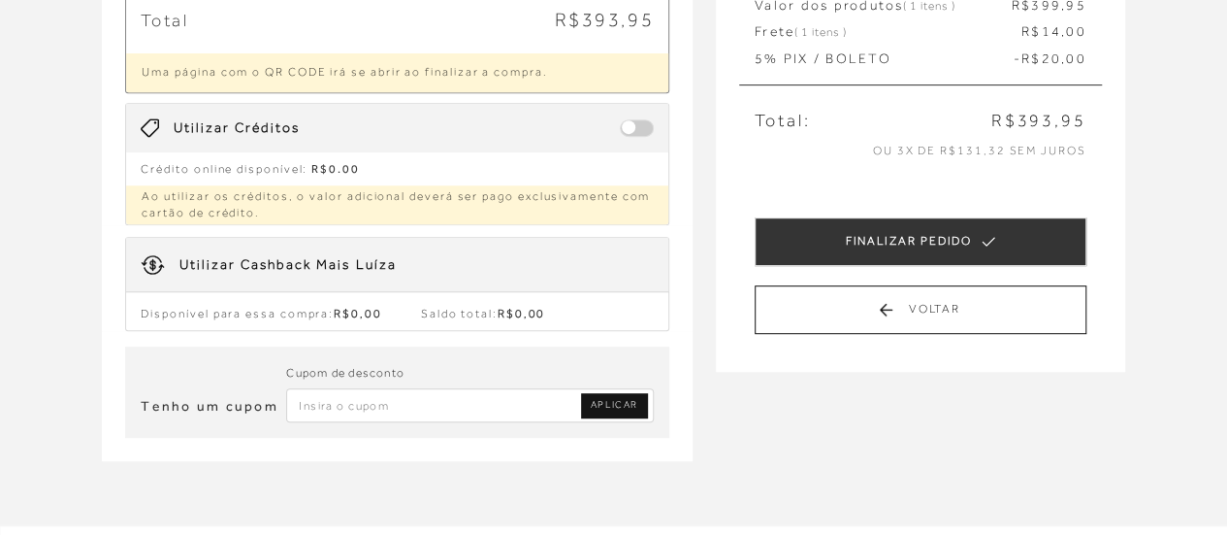
click at [206, 257] on div "Utilizar Cashback Mais Luíza" at bounding box center [287, 264] width 216 height 19
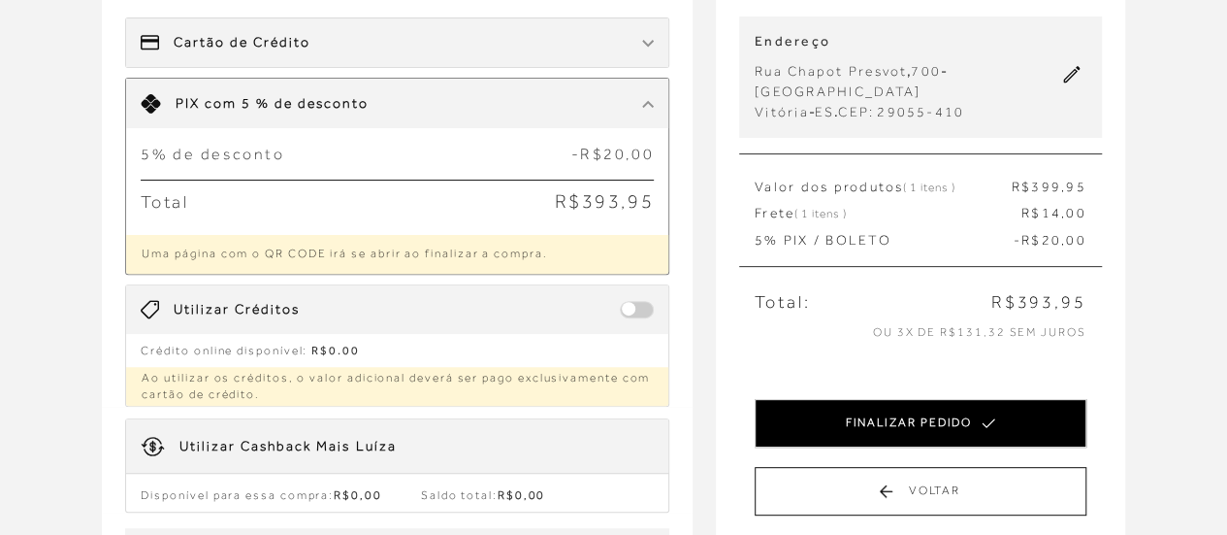
scroll to position [291, 0]
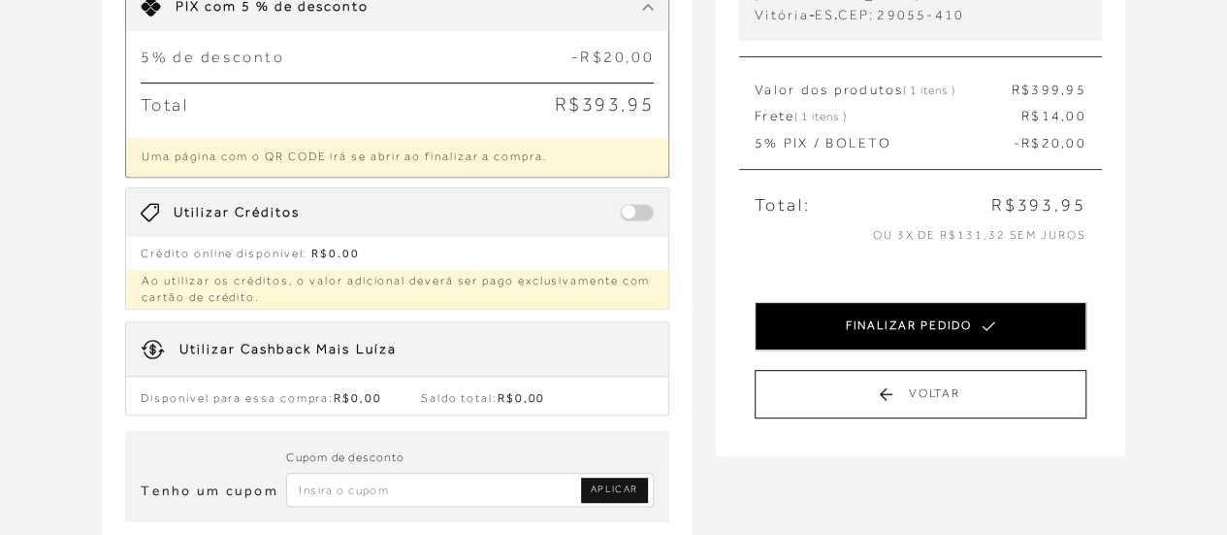
click at [921, 320] on button "FINALIZAR PEDIDO" at bounding box center [921, 326] width 332 height 49
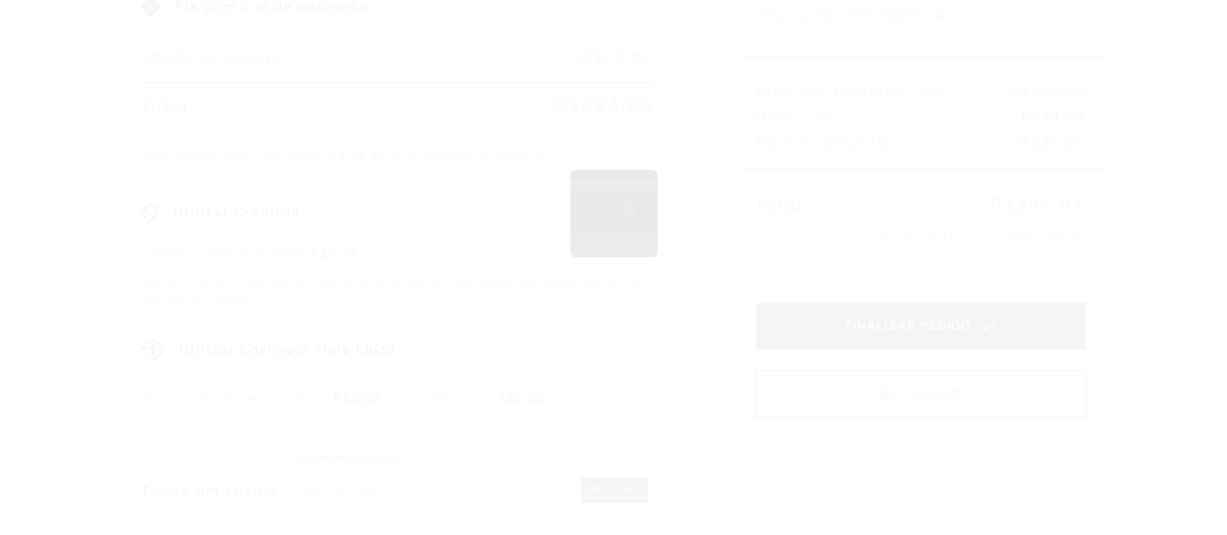
scroll to position [0, 0]
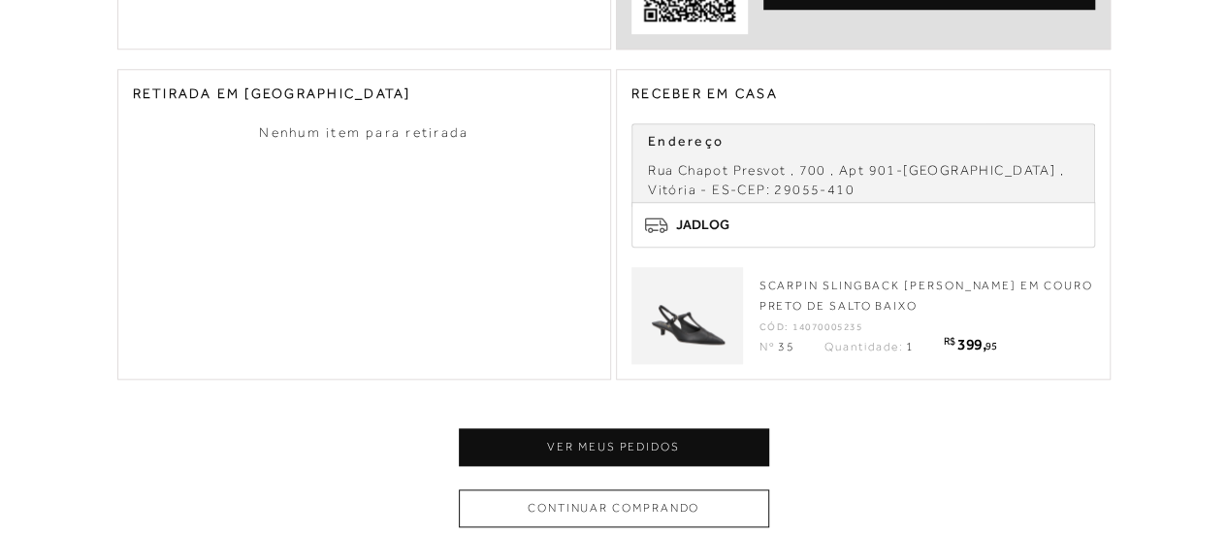
scroll to position [905, 0]
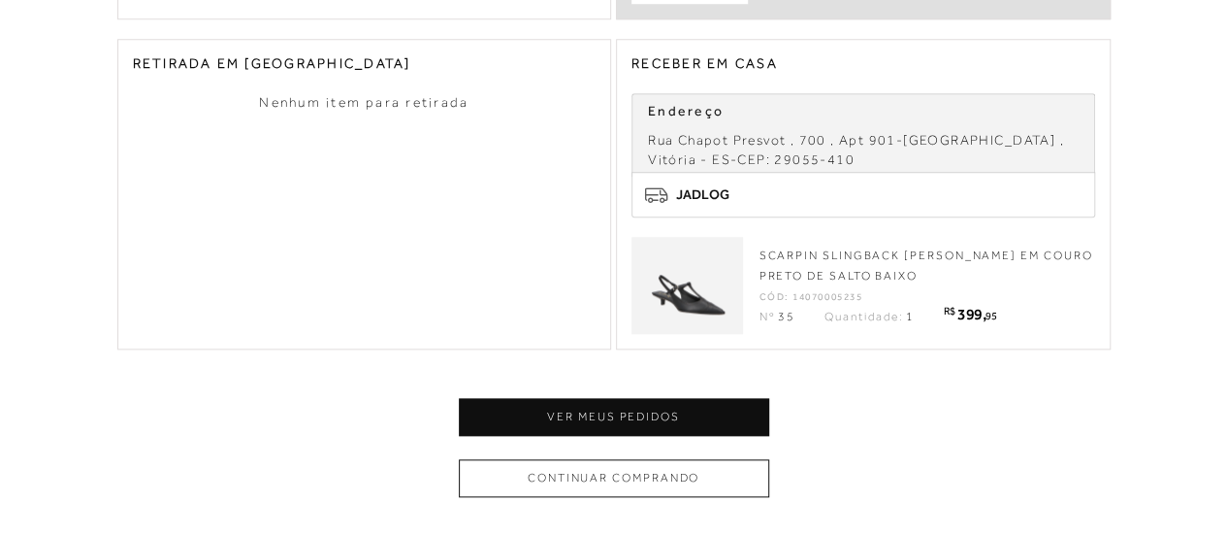
click at [658, 469] on button "Continuar comprando" at bounding box center [614, 478] width 310 height 38
